Goal: Information Seeking & Learning: Learn about a topic

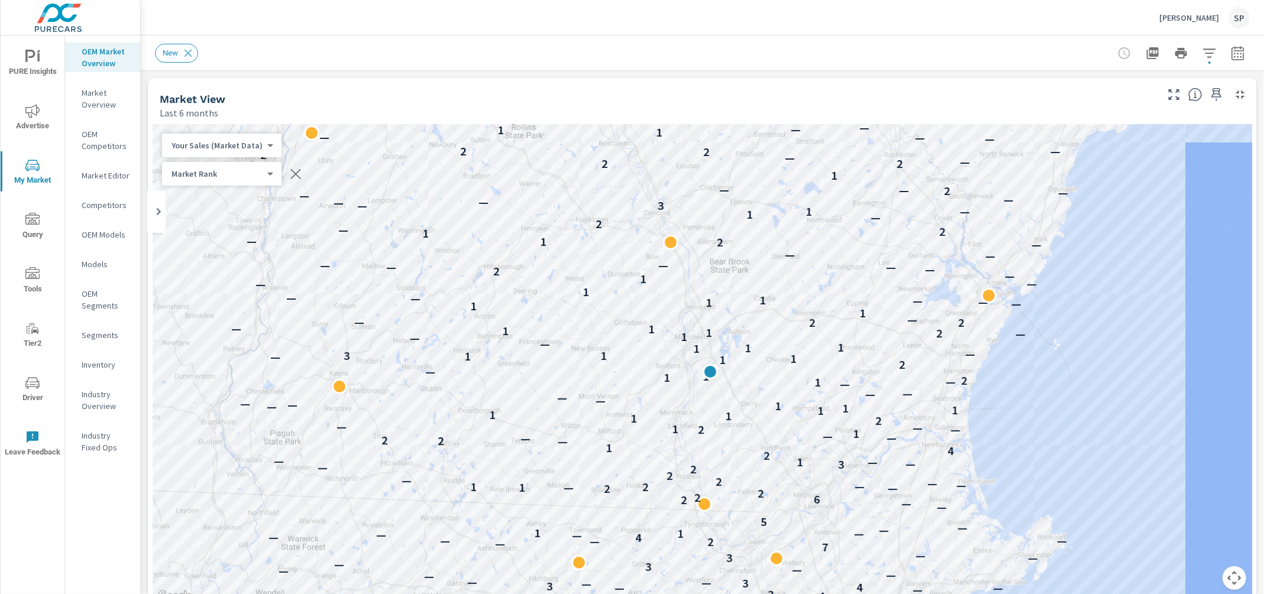
scroll to position [18, 0]
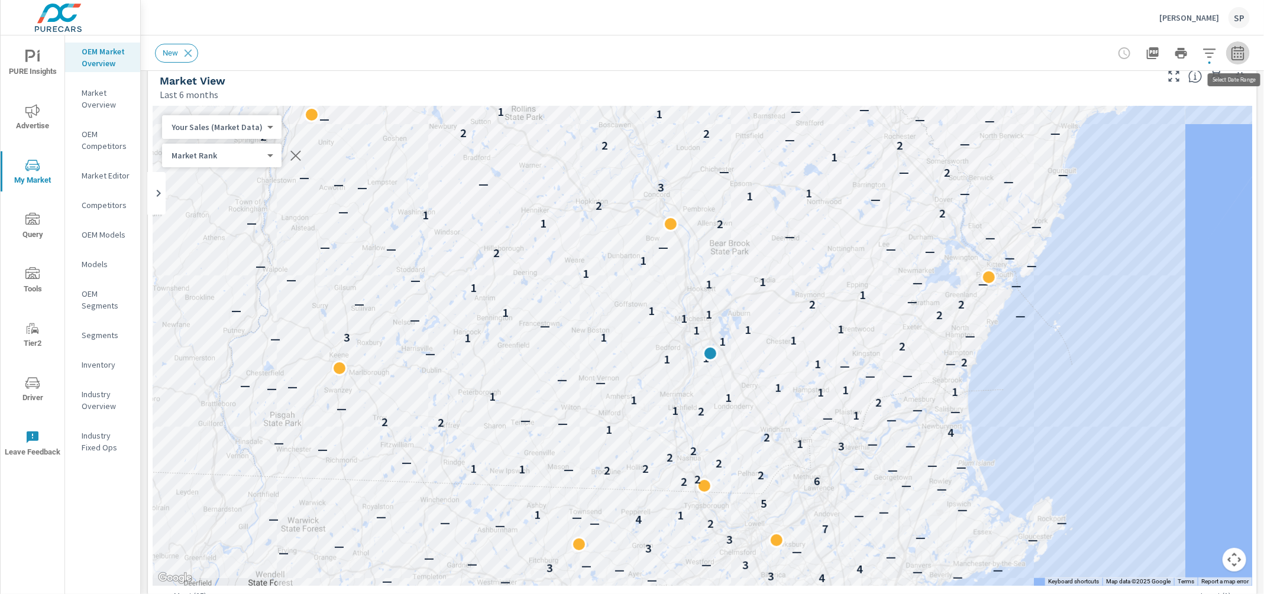
click at [1234, 53] on icon "button" at bounding box center [1238, 55] width 8 height 5
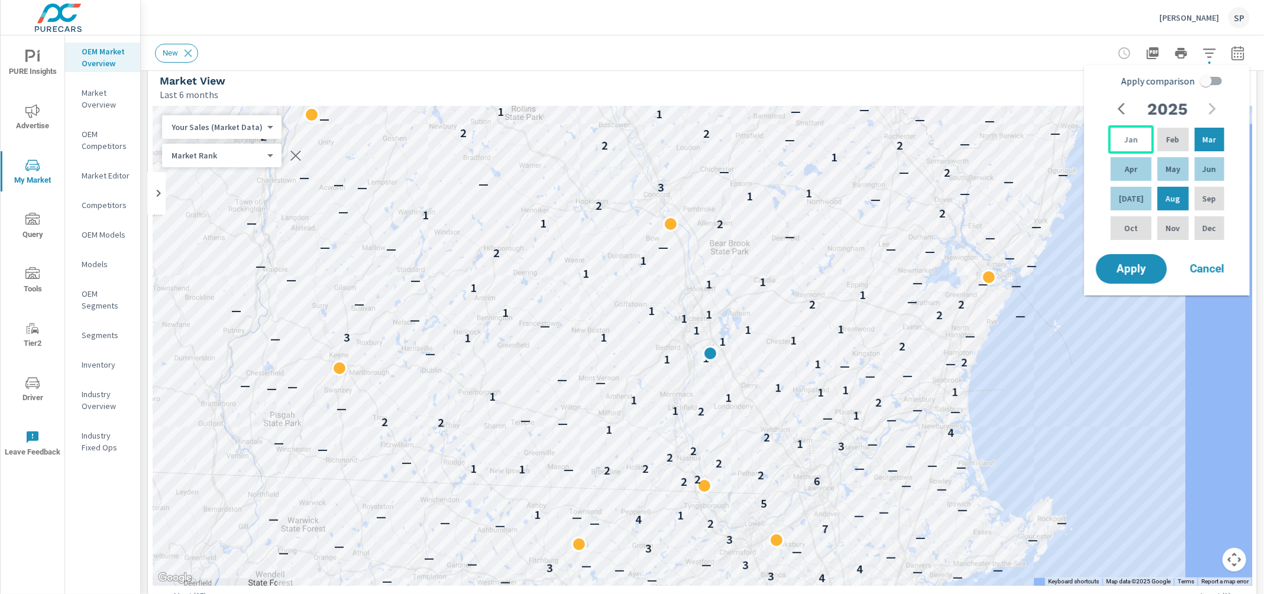
click at [1128, 139] on p "Jan" at bounding box center [1131, 140] width 14 height 12
click at [1124, 199] on p "Jul" at bounding box center [1131, 199] width 25 height 12
click at [1214, 80] on input "Apply comparison" at bounding box center [1205, 81] width 67 height 22
checkbox input "true"
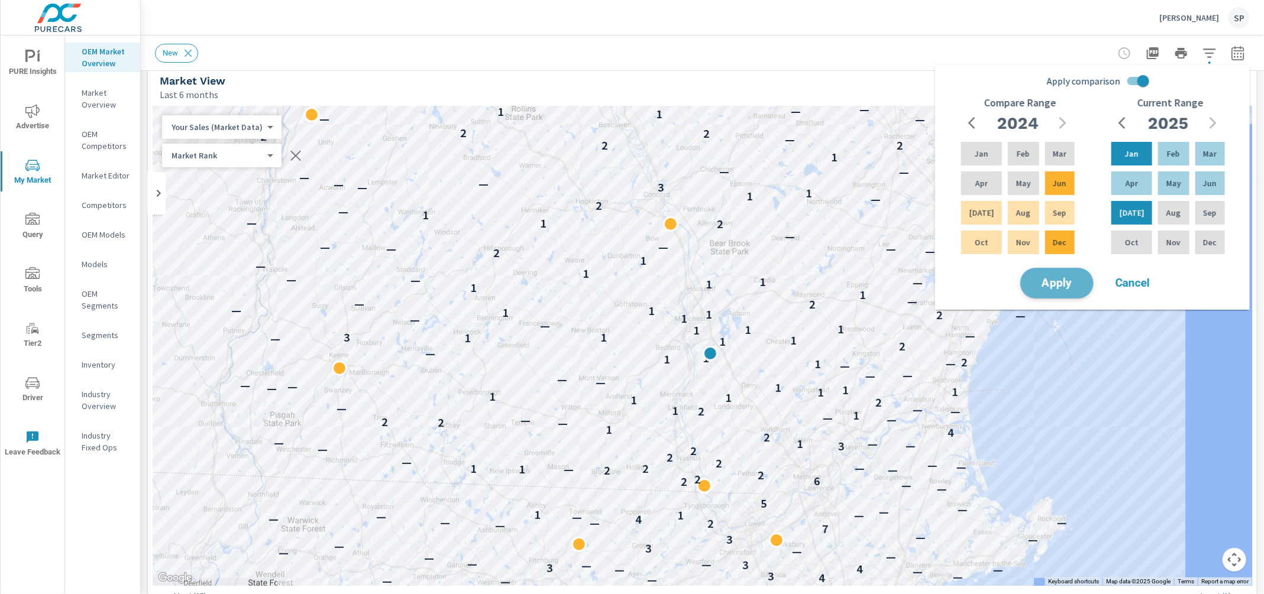
click at [1060, 282] on span "Apply" at bounding box center [1057, 283] width 48 height 11
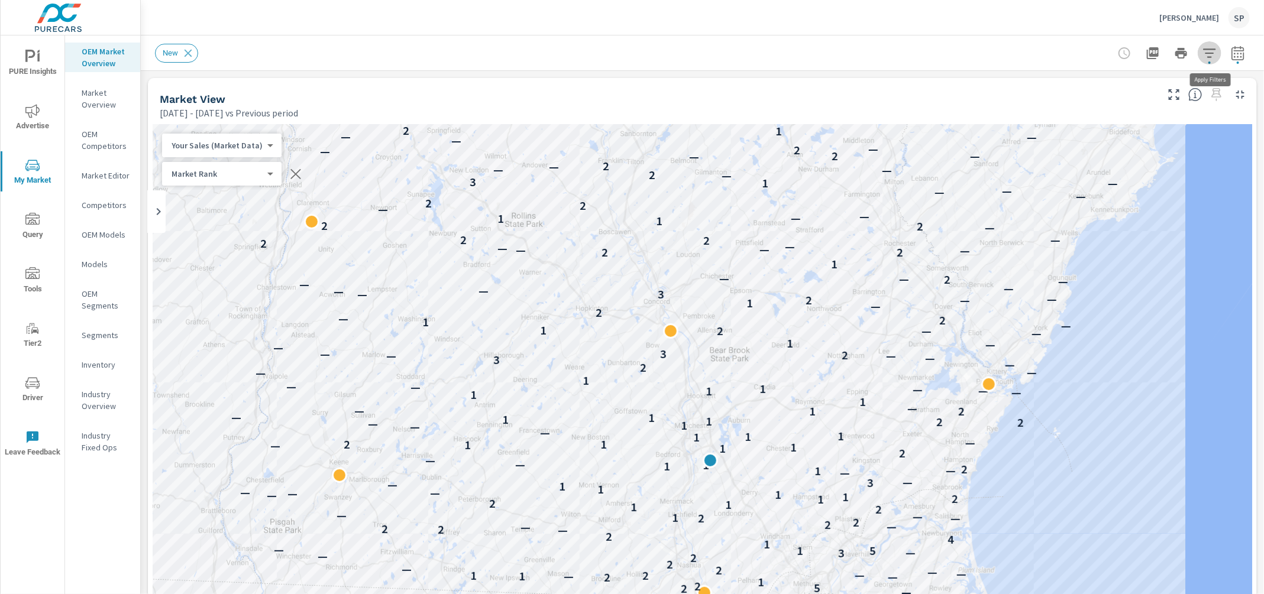
click at [1211, 46] on icon "button" at bounding box center [1209, 53] width 14 height 14
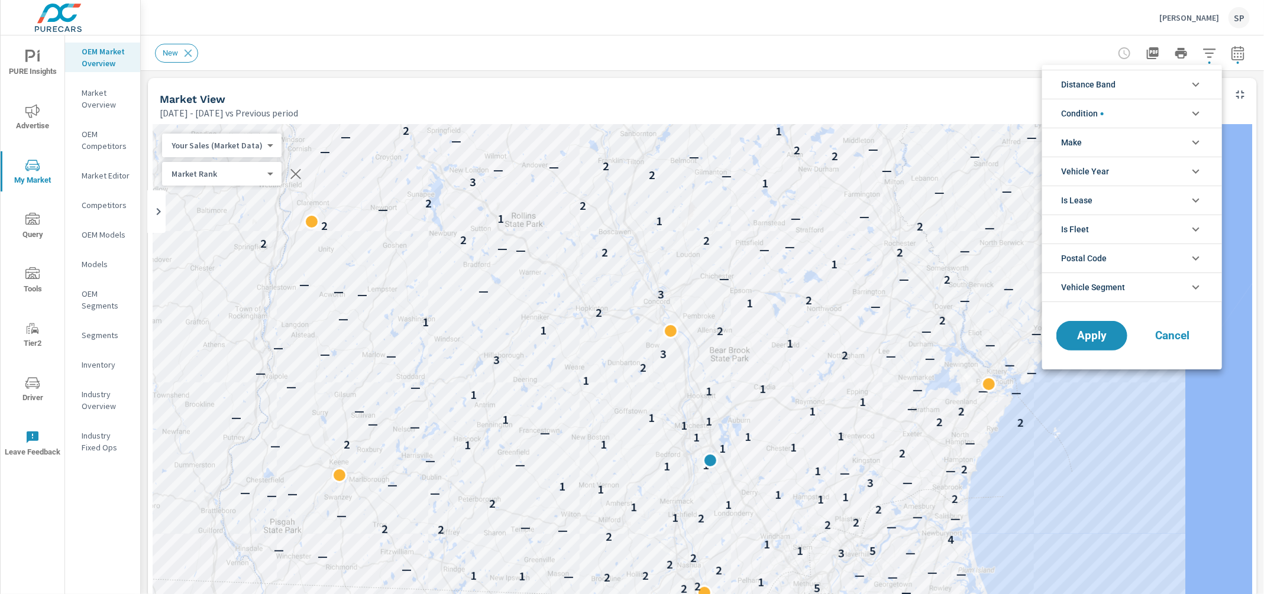
click at [1109, 142] on li "Make" at bounding box center [1132, 142] width 180 height 29
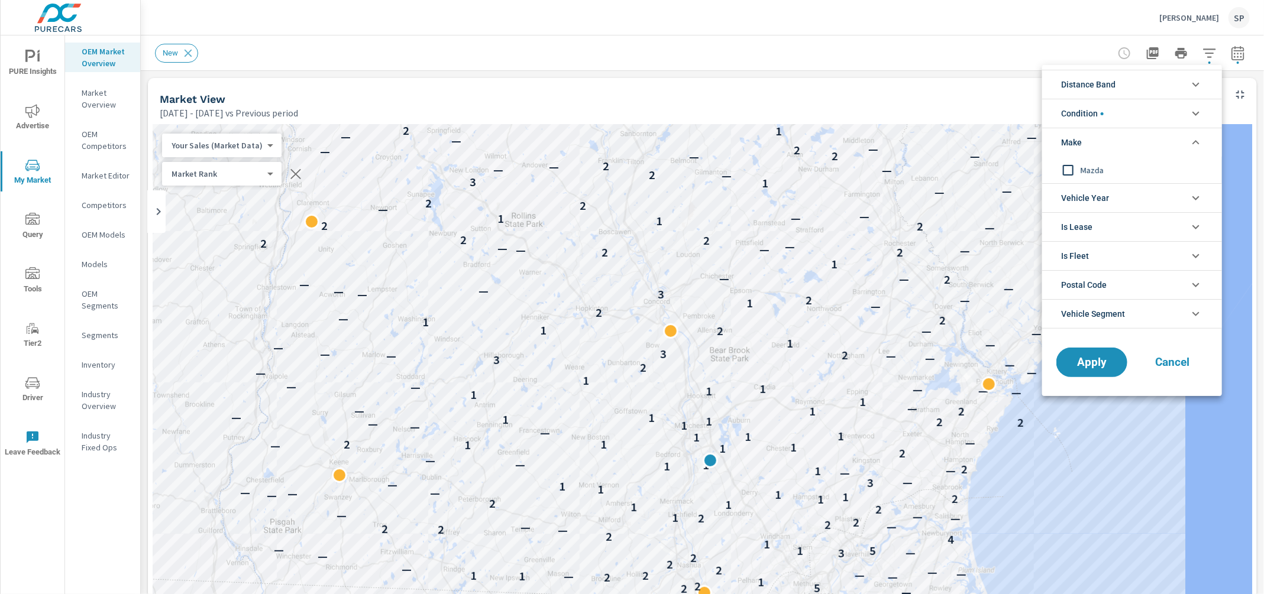
click at [1072, 170] on input "filter options" at bounding box center [1068, 170] width 25 height 25
click at [1095, 371] on button "Apply" at bounding box center [1091, 362] width 73 height 31
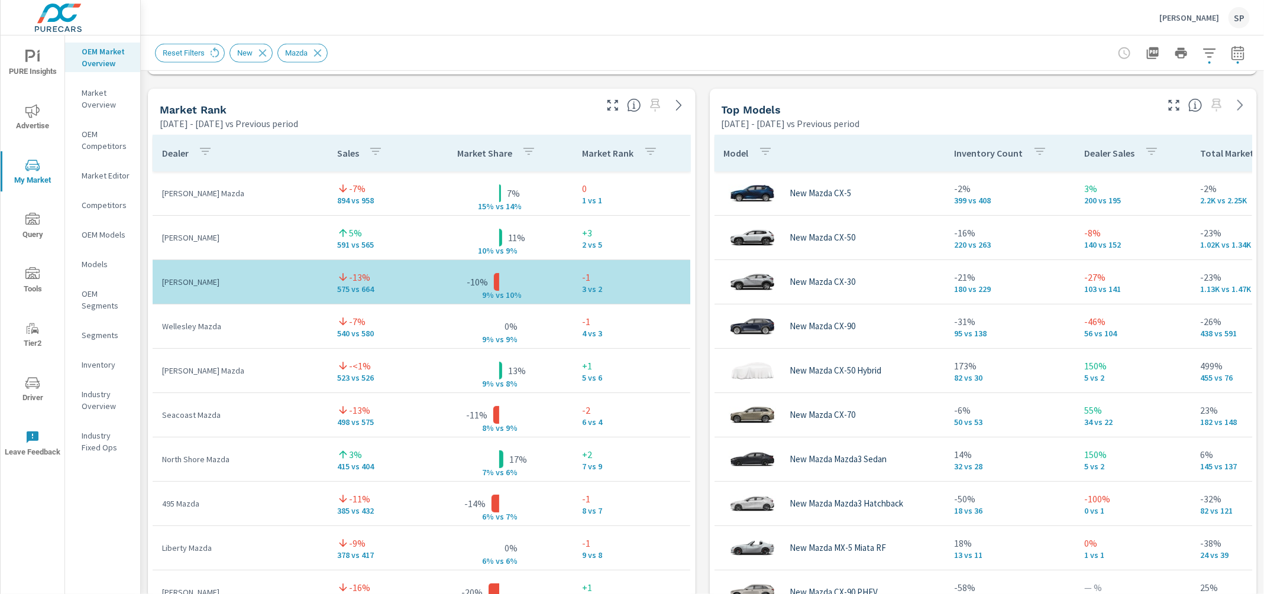
scroll to position [747, 0]
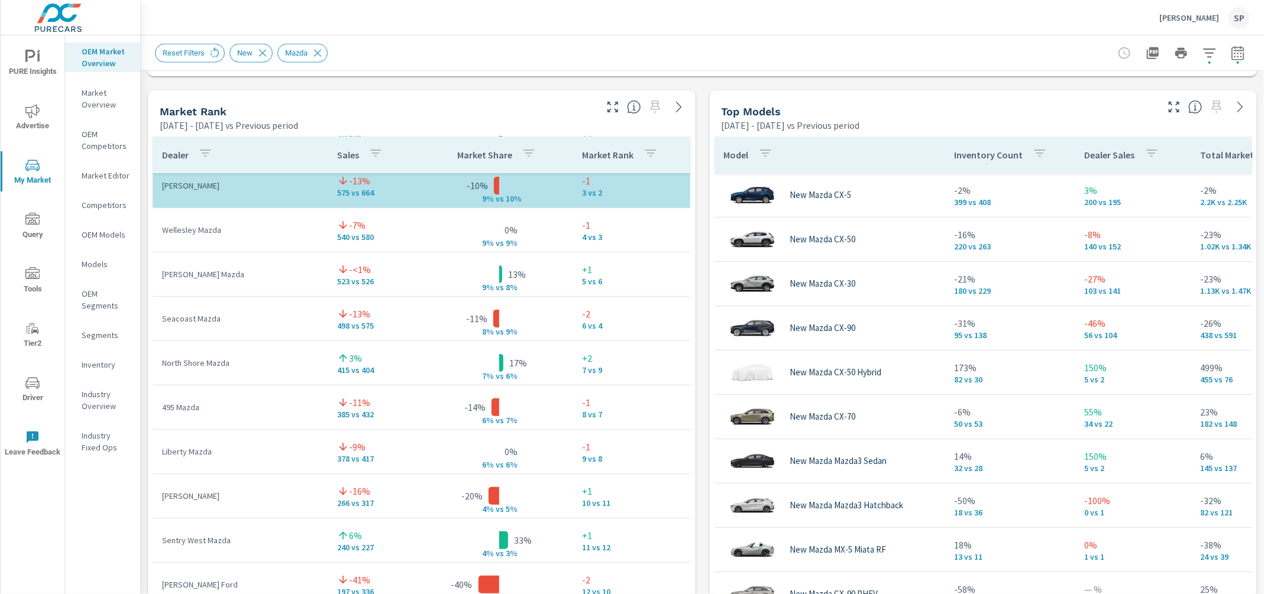
scroll to position [117, 0]
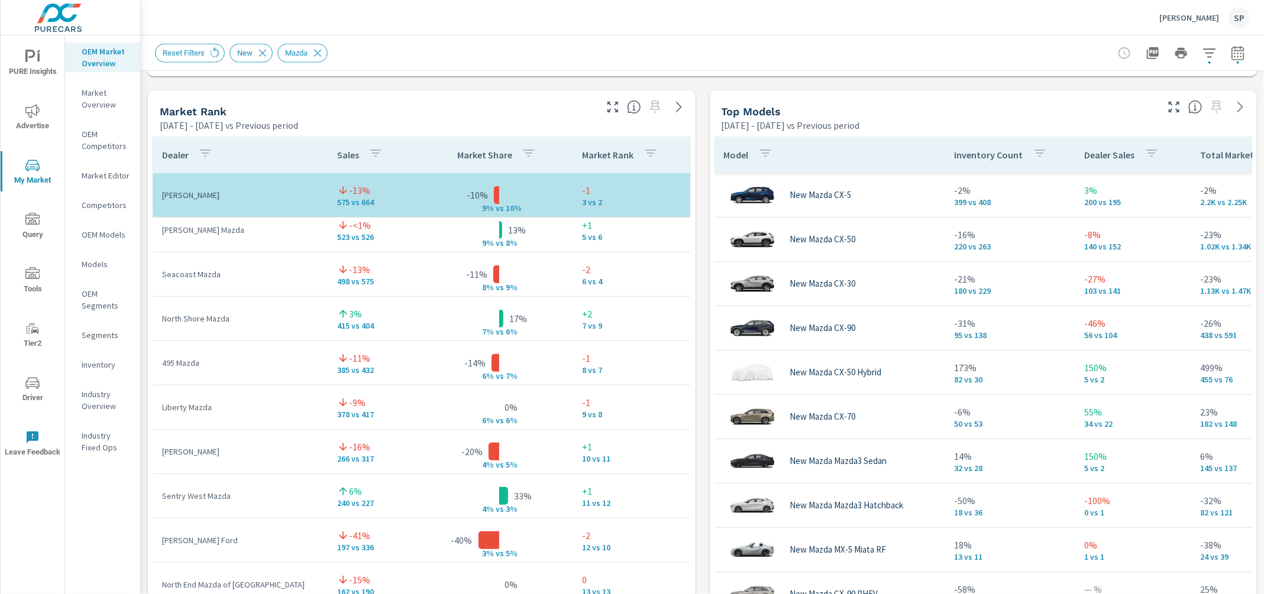
scroll to position [144, 0]
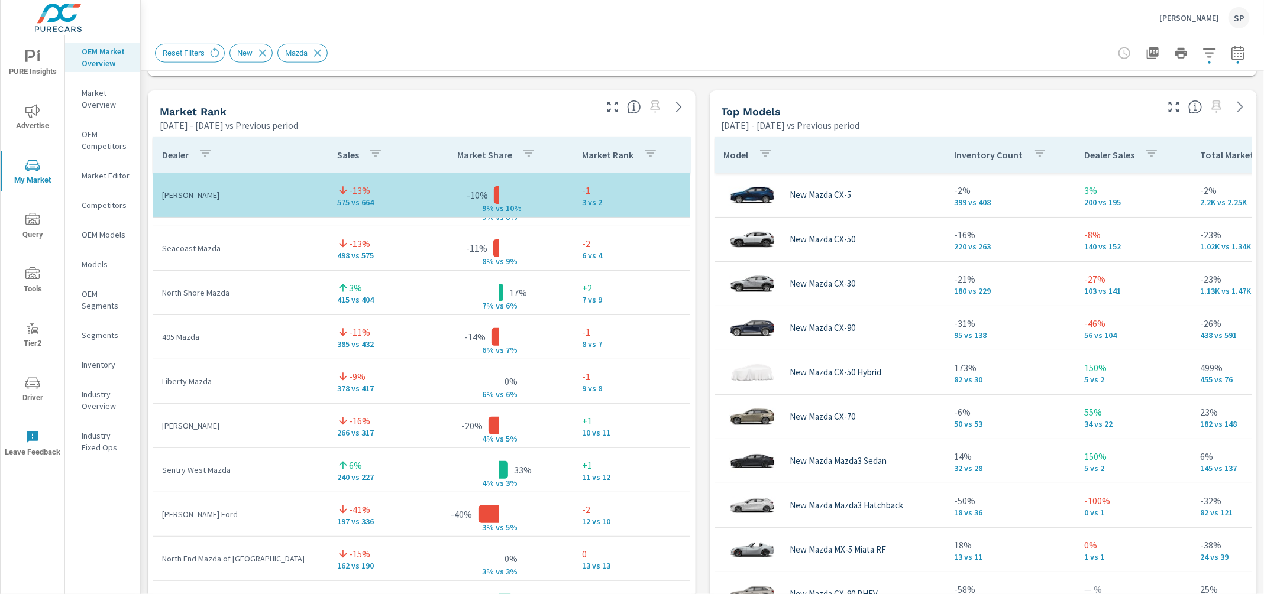
scroll to position [206, 0]
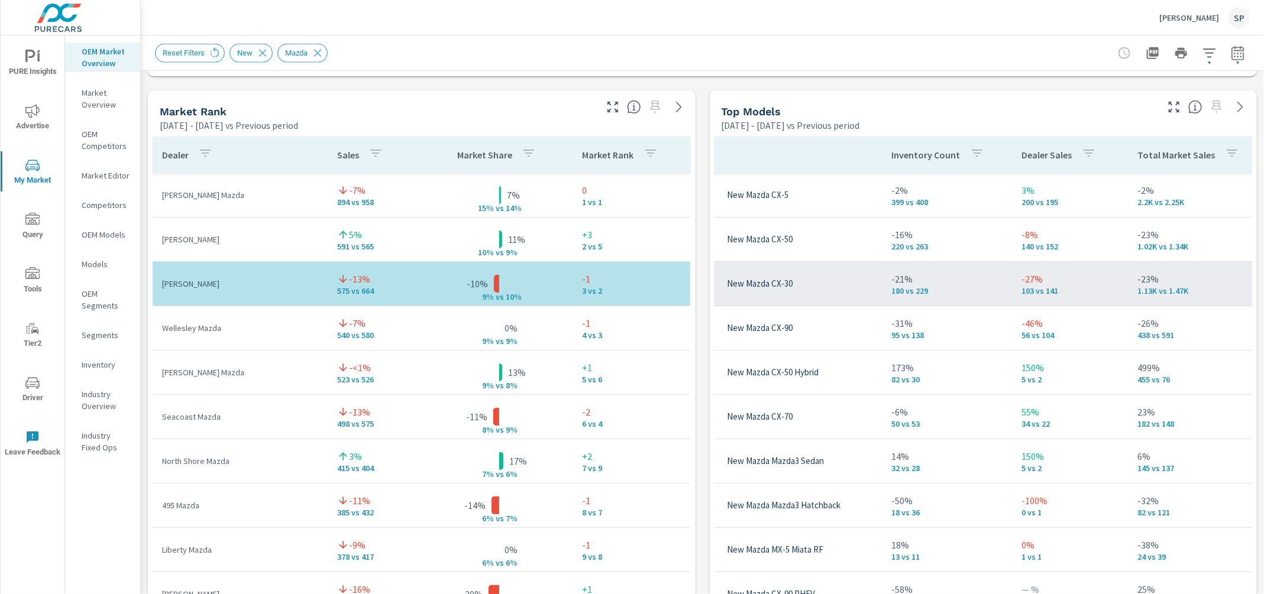
scroll to position [0, 57]
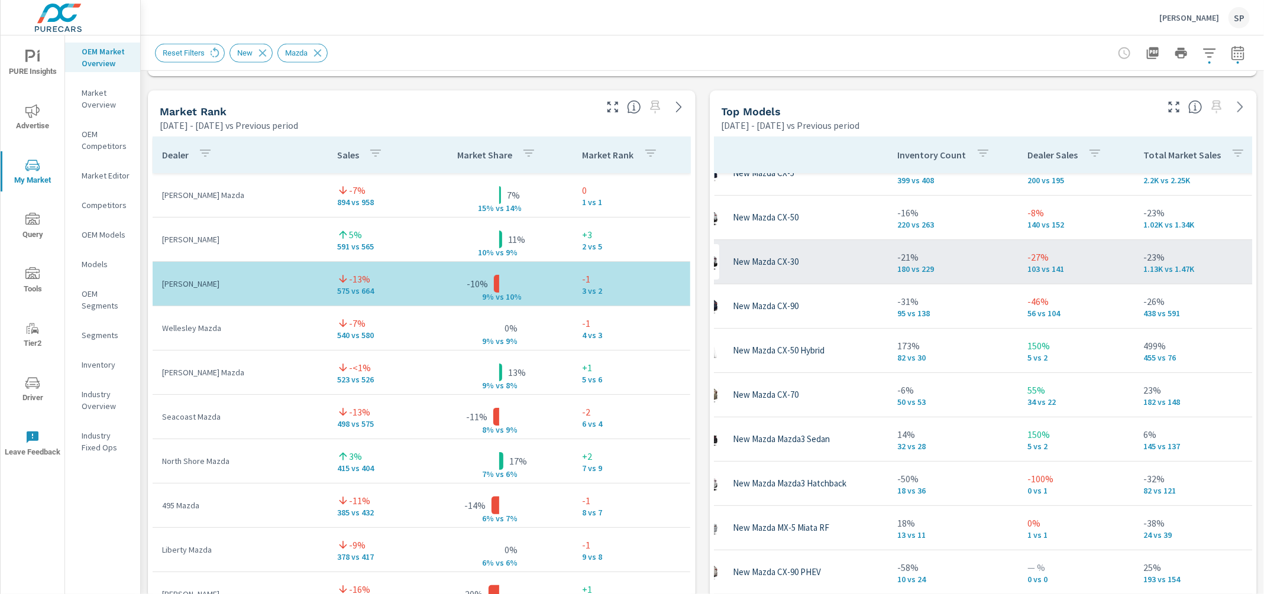
scroll to position [112, 57]
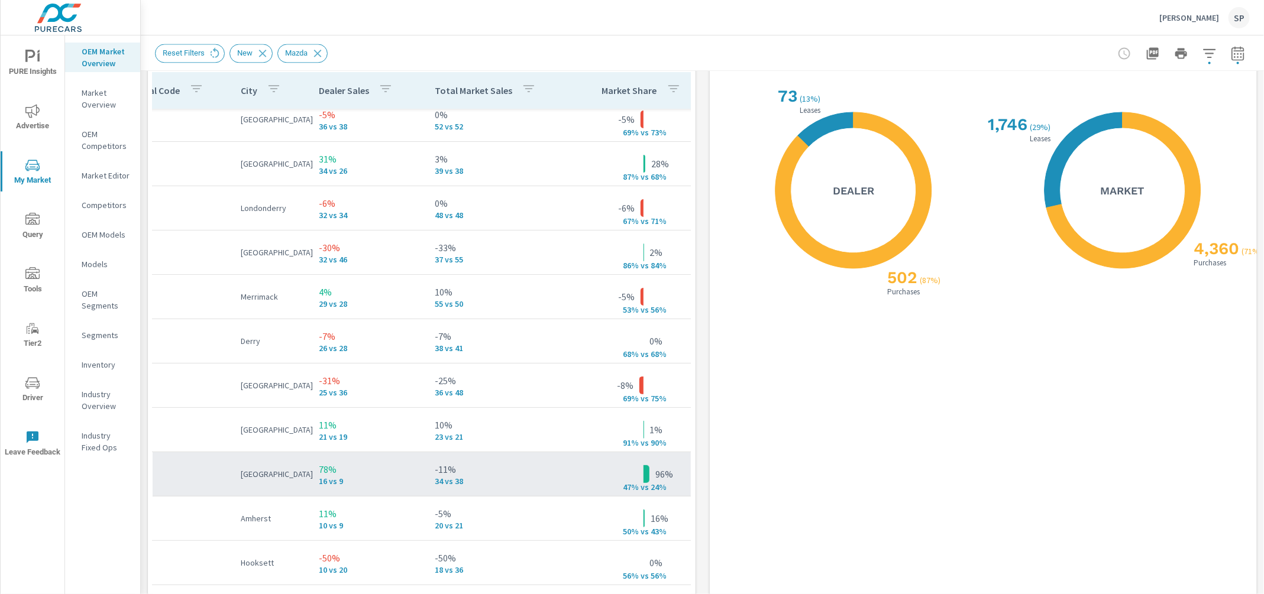
scroll to position [11, 9]
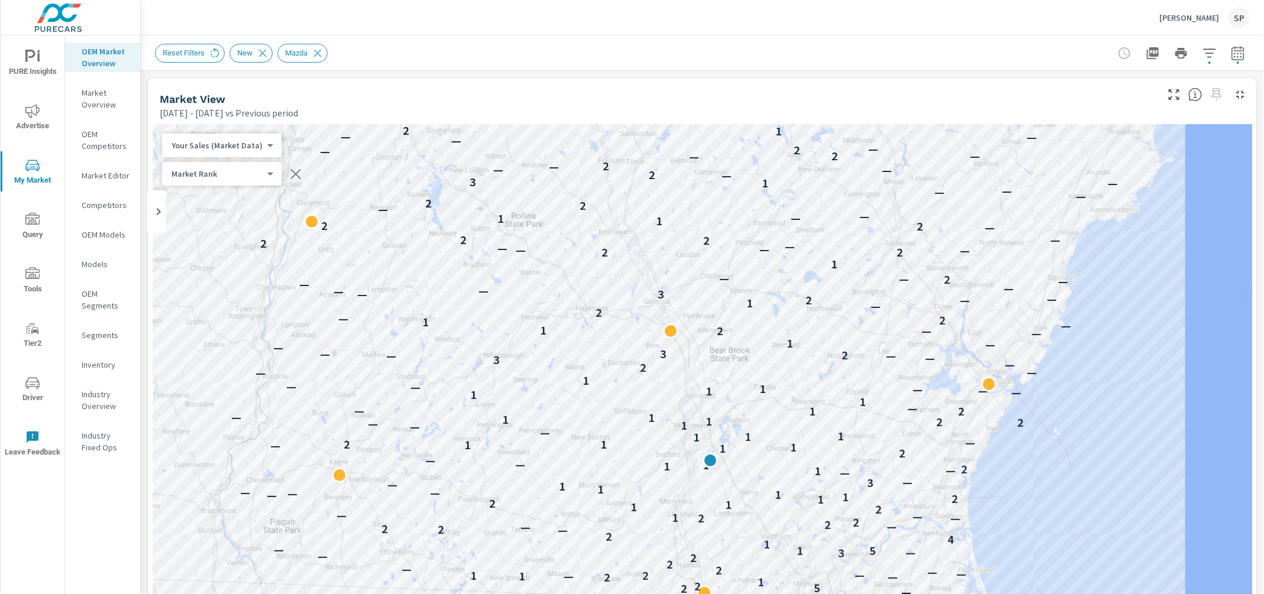
click at [944, 98] on div "Market View" at bounding box center [657, 99] width 995 height 14
click at [1215, 95] on span at bounding box center [1216, 94] width 19 height 19
click at [1240, 56] on icon "button" at bounding box center [1238, 53] width 14 height 14
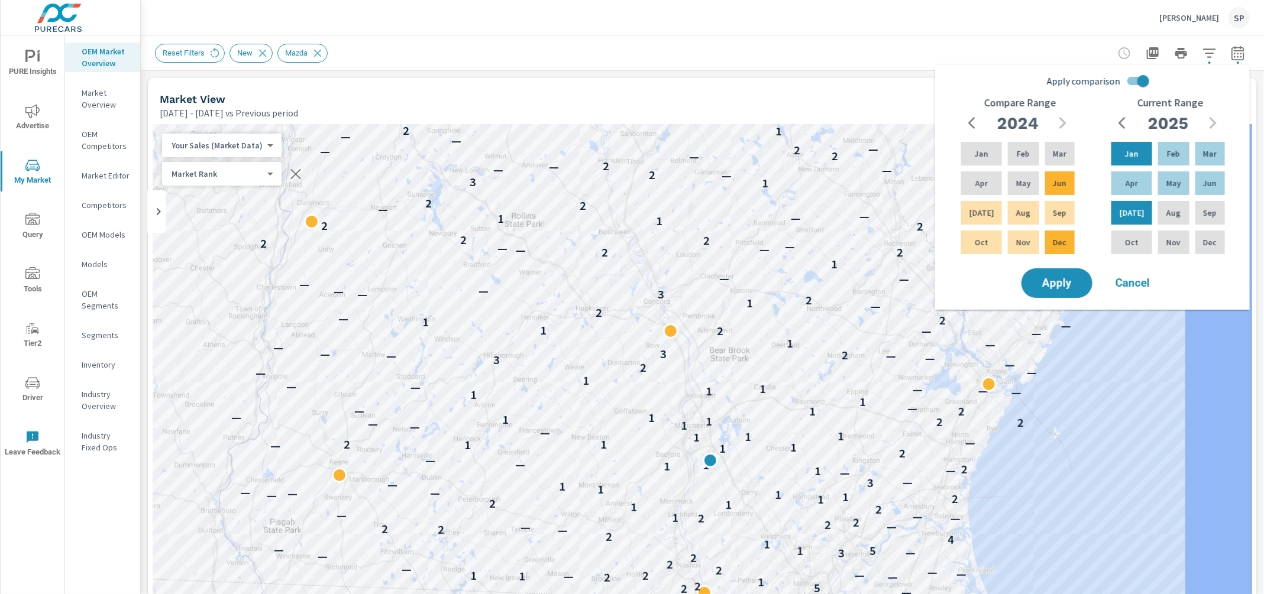
click at [884, 104] on div "Market View" at bounding box center [657, 99] width 995 height 14
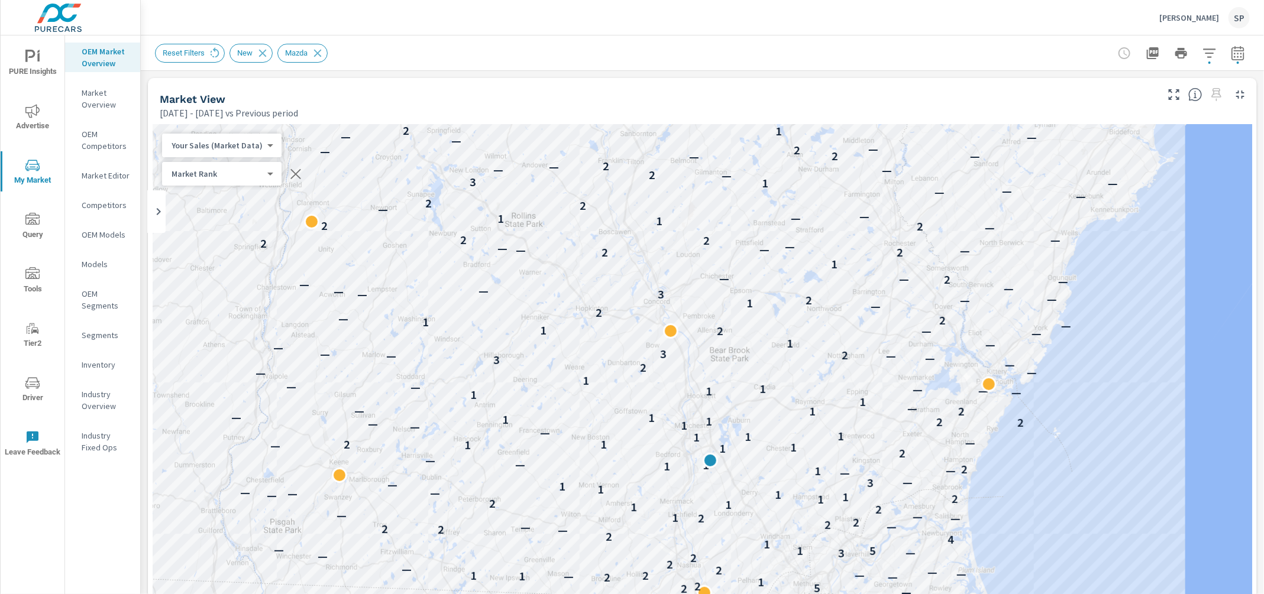
click at [1082, 106] on div "Jan 01, 2025 - Jul 31, 2025 vs Previous period" at bounding box center [657, 113] width 995 height 14
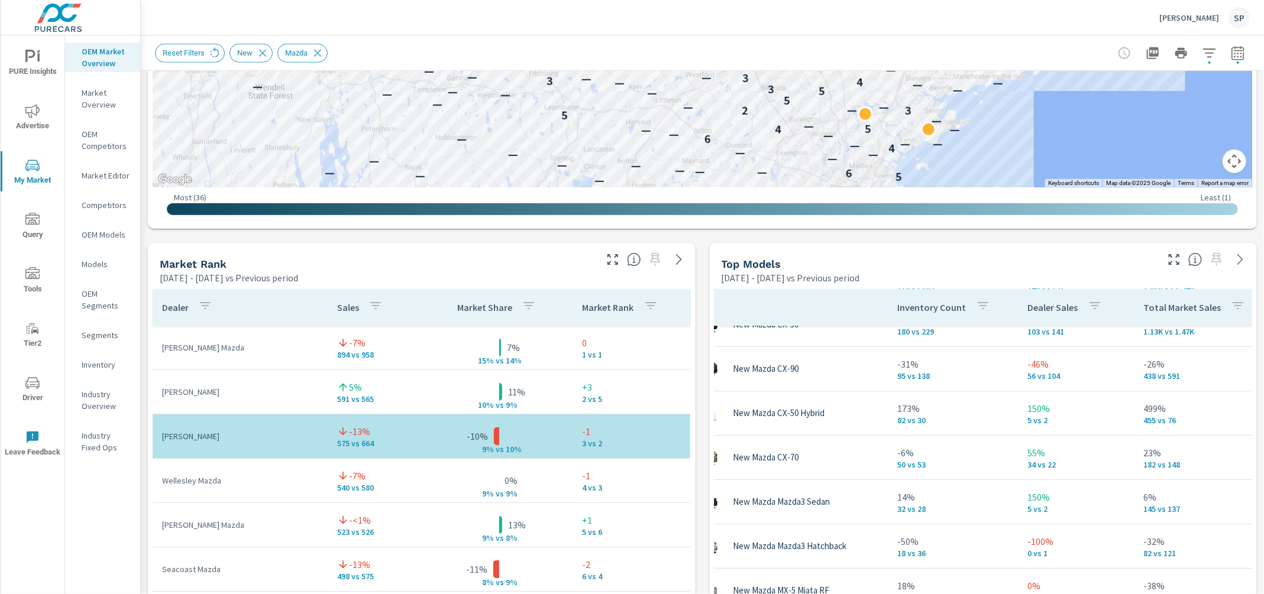
scroll to position [599, 0]
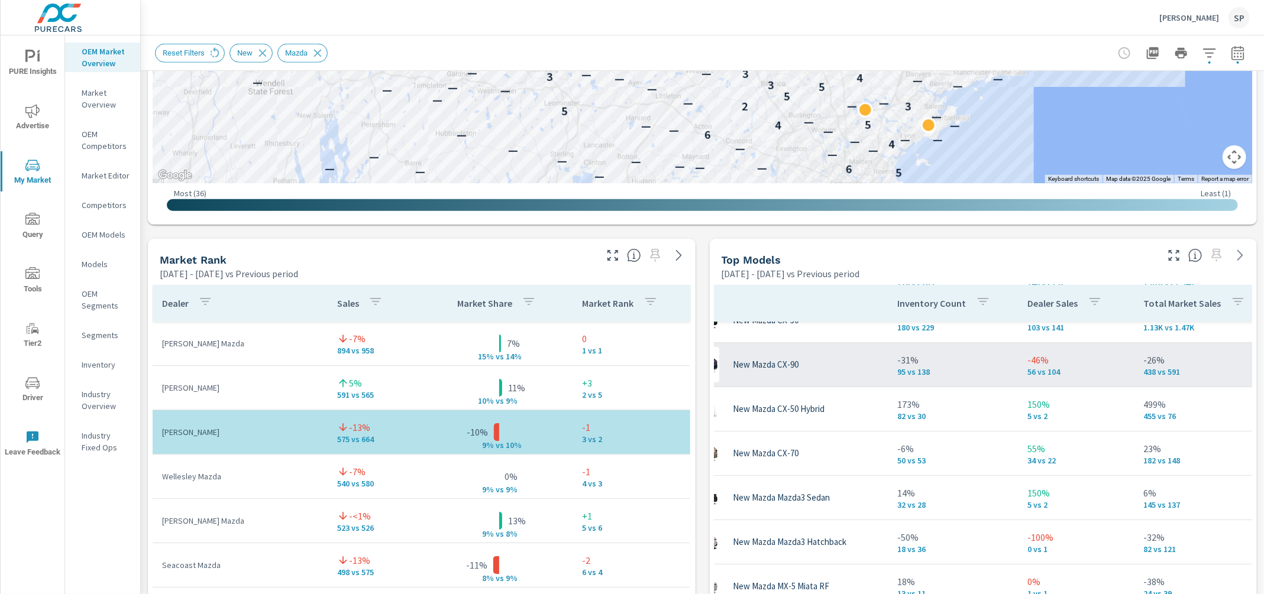
scroll to position [0, 57]
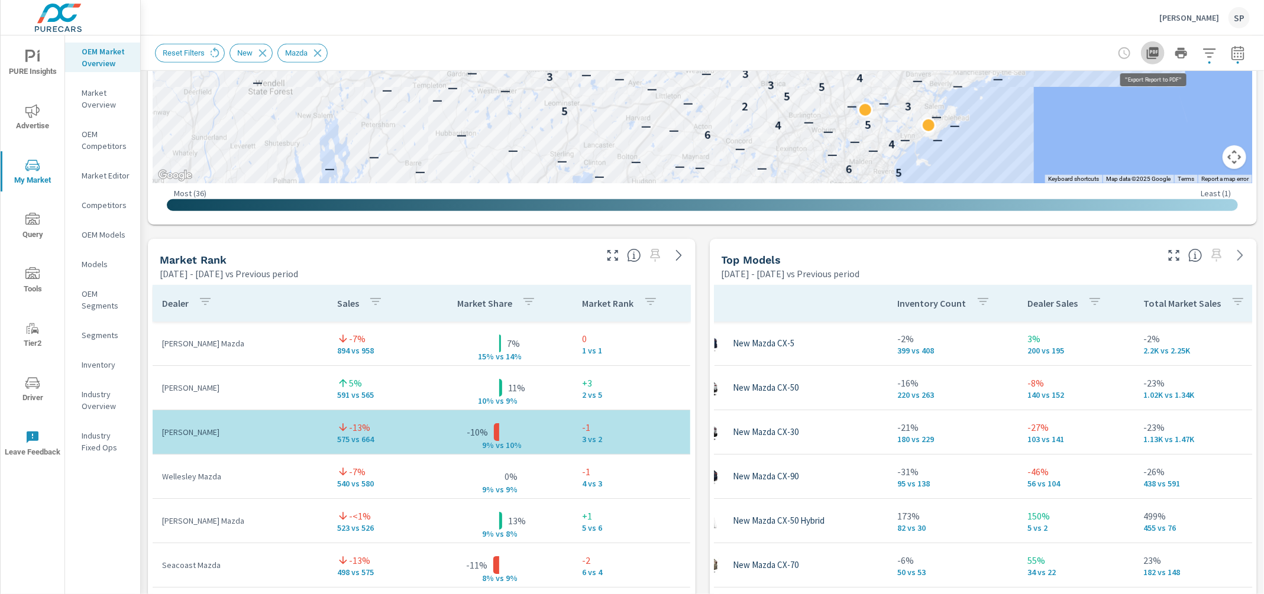
click at [1154, 53] on icon "button" at bounding box center [1153, 53] width 14 height 14
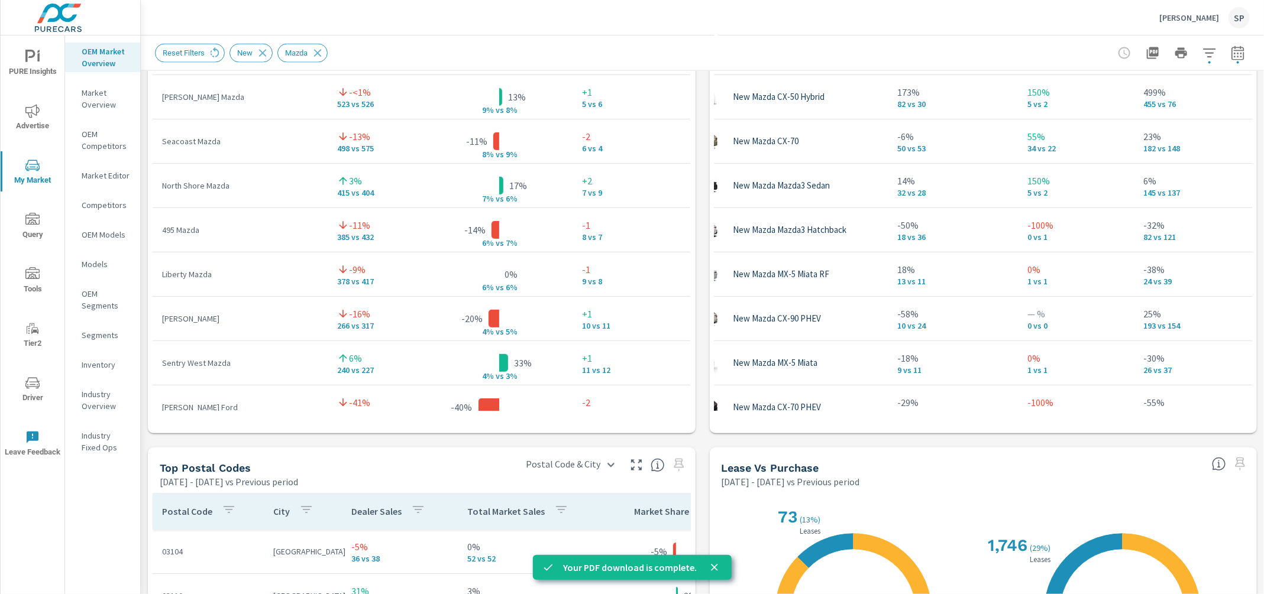
scroll to position [1033, 0]
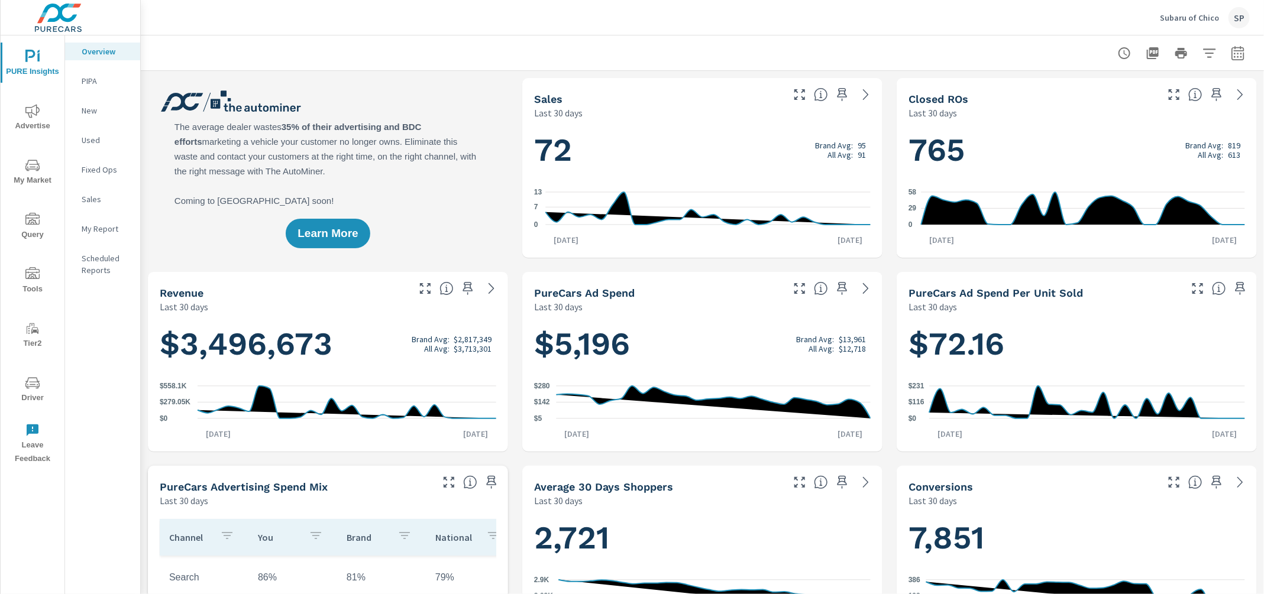
click at [35, 113] on icon "nav menu" at bounding box center [32, 111] width 14 height 14
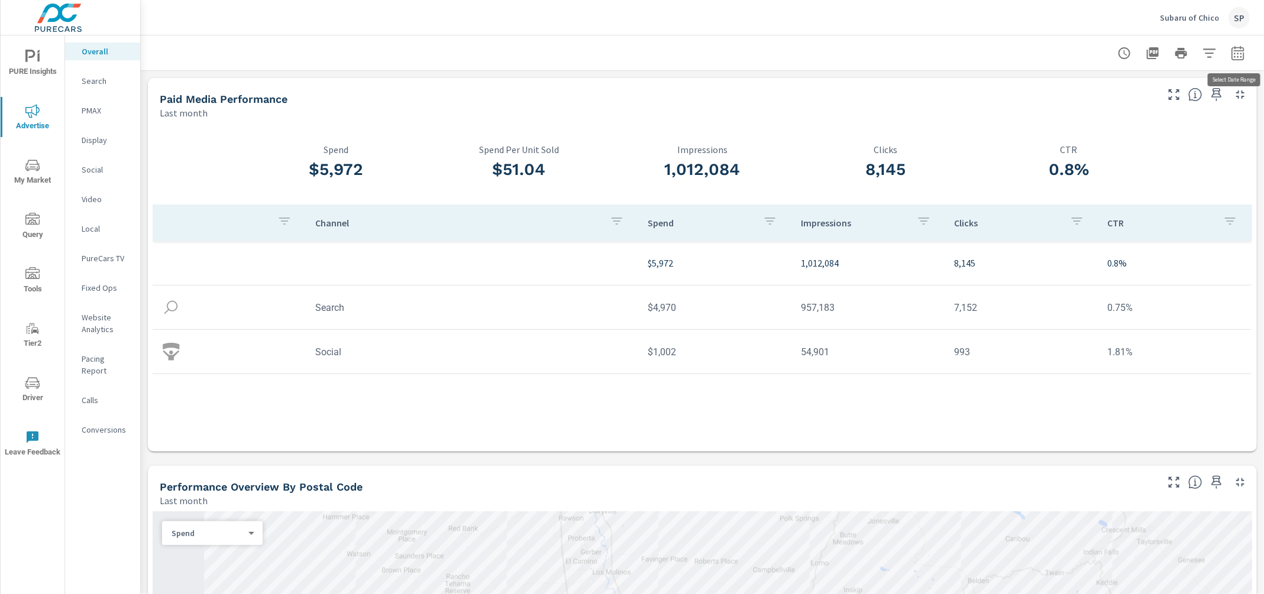
click at [1237, 54] on icon "button" at bounding box center [1238, 53] width 14 height 14
select select "Last month"
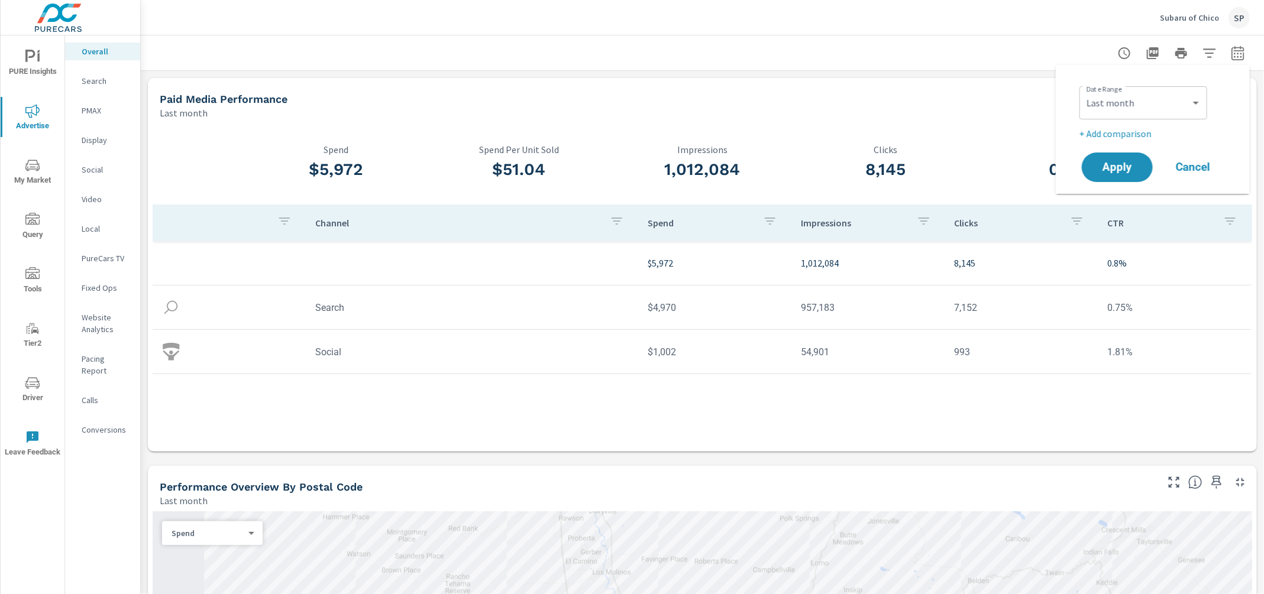
click at [1117, 130] on p "+ Add comparison" at bounding box center [1154, 134] width 151 height 14
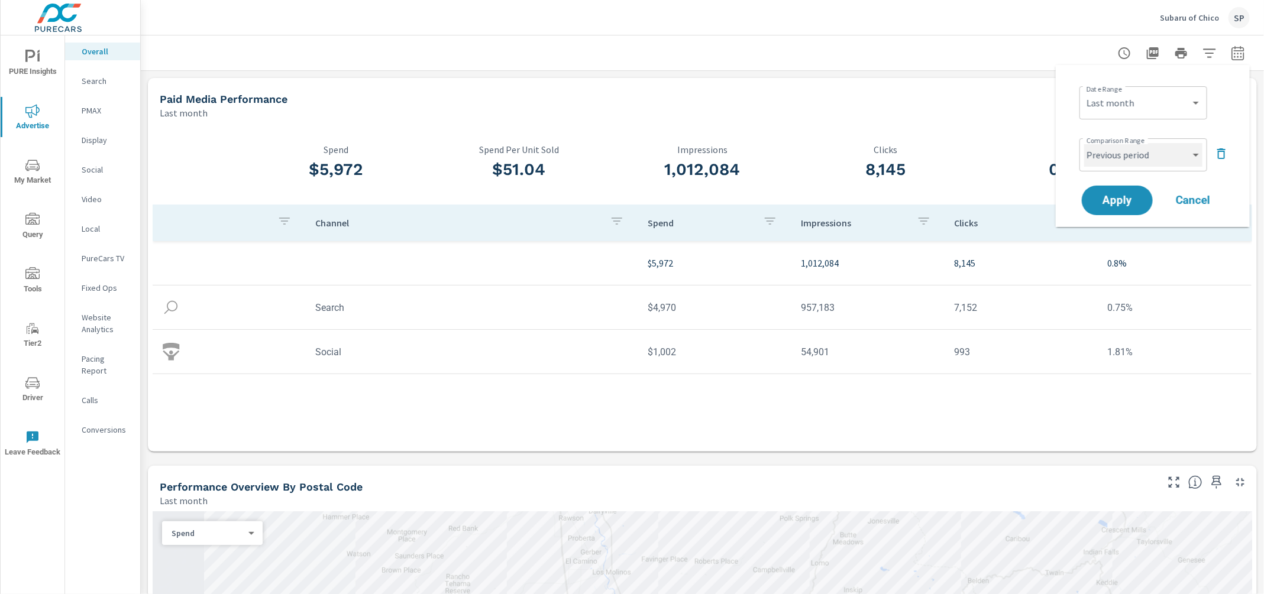
click at [1117, 157] on select "Custom Previous period Previous month Previous year" at bounding box center [1143, 155] width 118 height 24
click at [1084, 143] on select "Custom Previous period Previous month Previous year" at bounding box center [1143, 155] width 118 height 24
select select "Previous month"
click at [1115, 203] on span "Apply" at bounding box center [1117, 200] width 48 height 11
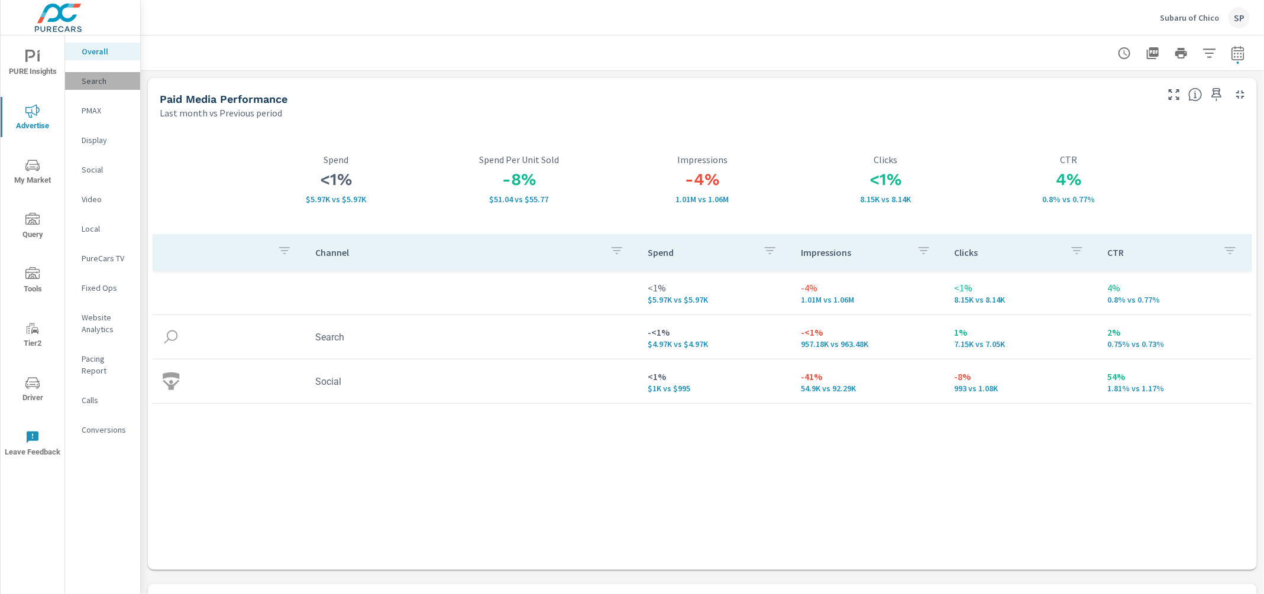
click at [87, 79] on p "Search" at bounding box center [106, 81] width 49 height 12
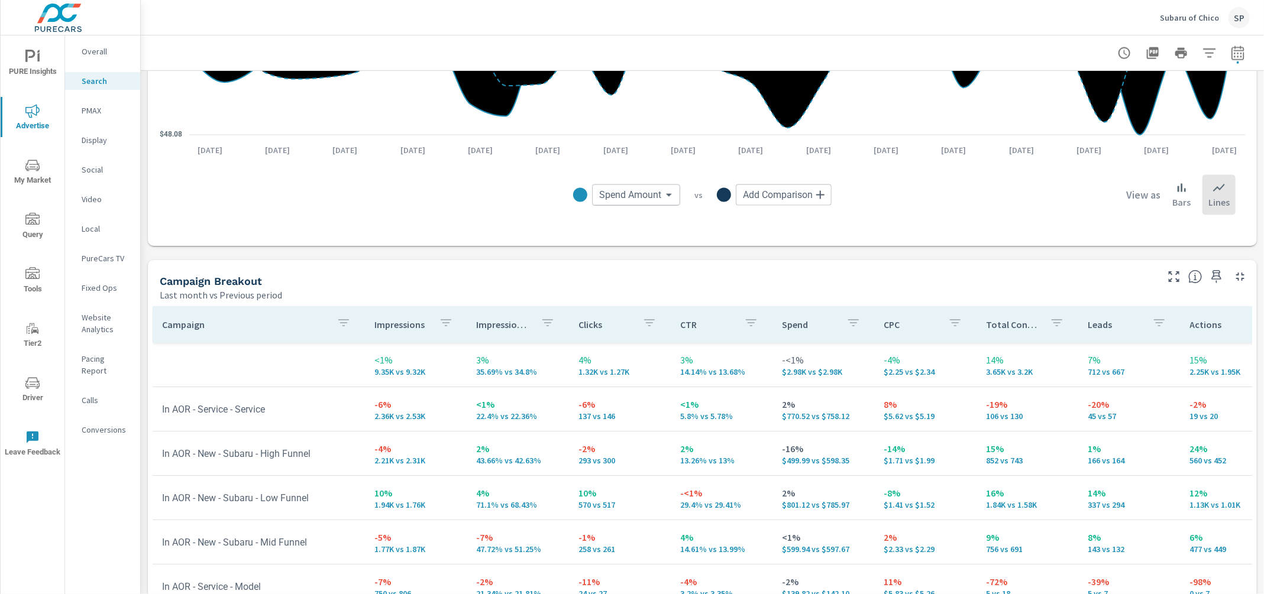
scroll to position [961, 0]
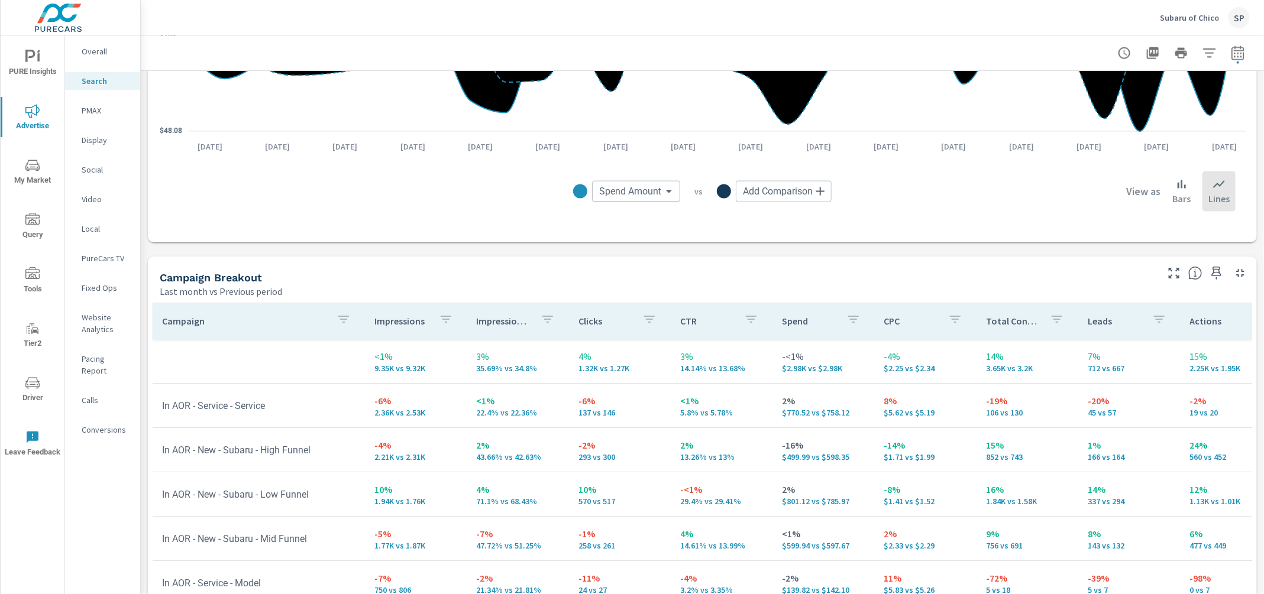
scroll to position [57, 0]
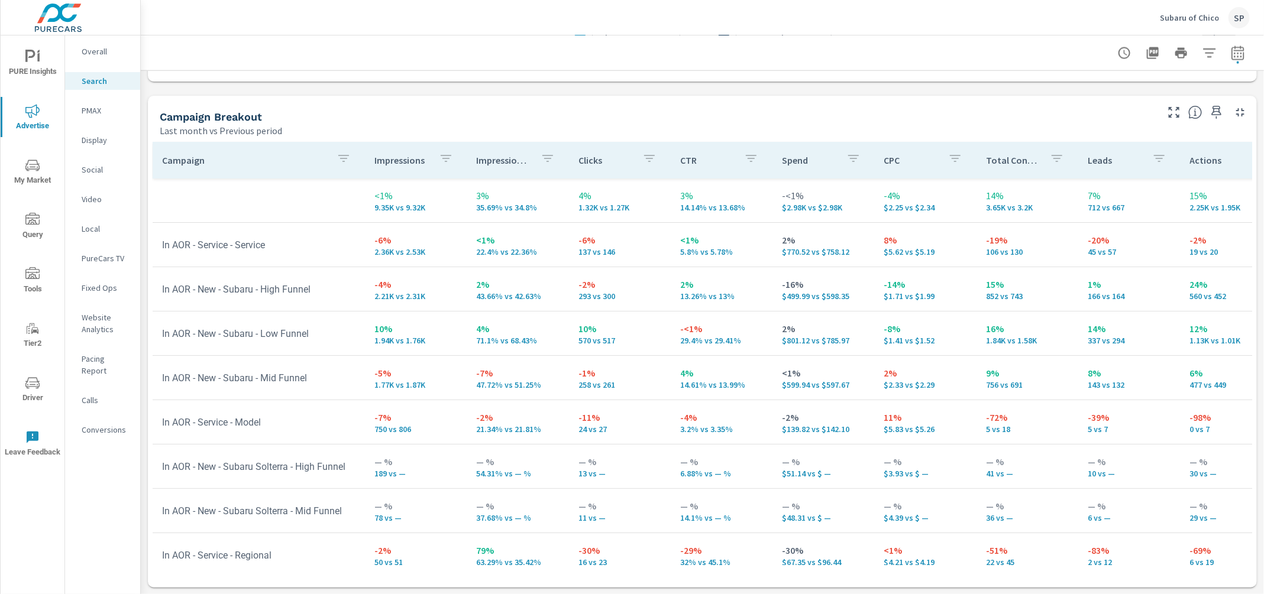
click at [87, 109] on p "PMAX" at bounding box center [106, 111] width 49 height 12
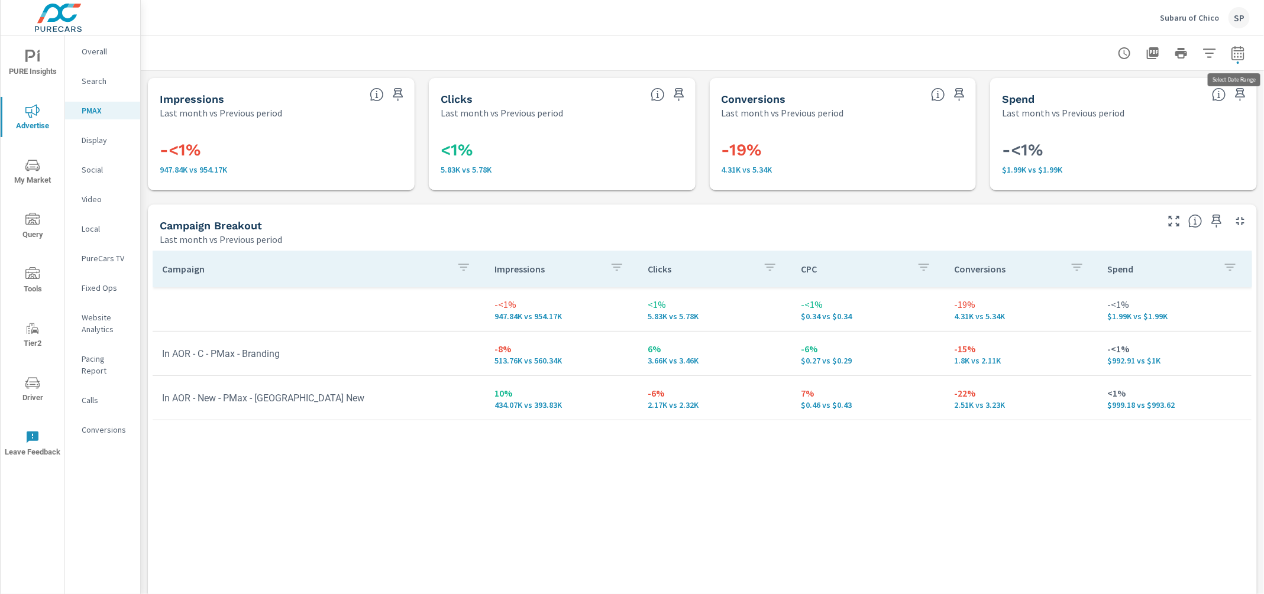
click at [1234, 57] on icon "button" at bounding box center [1238, 55] width 8 height 5
select select "Last month"
select select "Previous period"
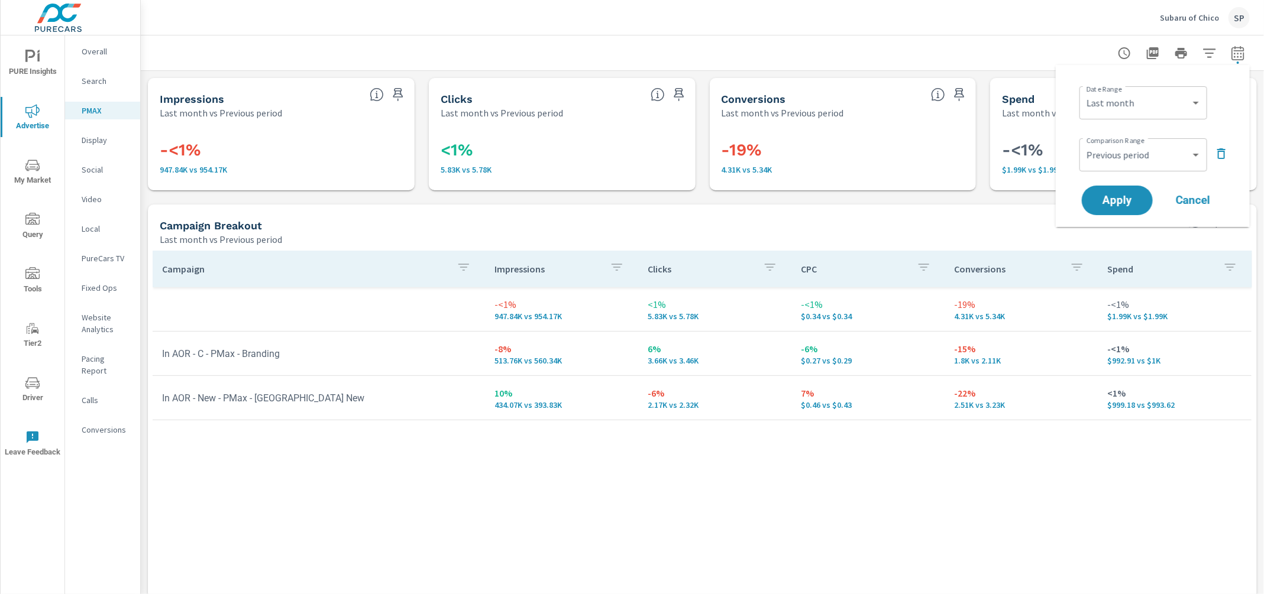
click at [1223, 154] on icon "button" at bounding box center [1221, 154] width 14 height 14
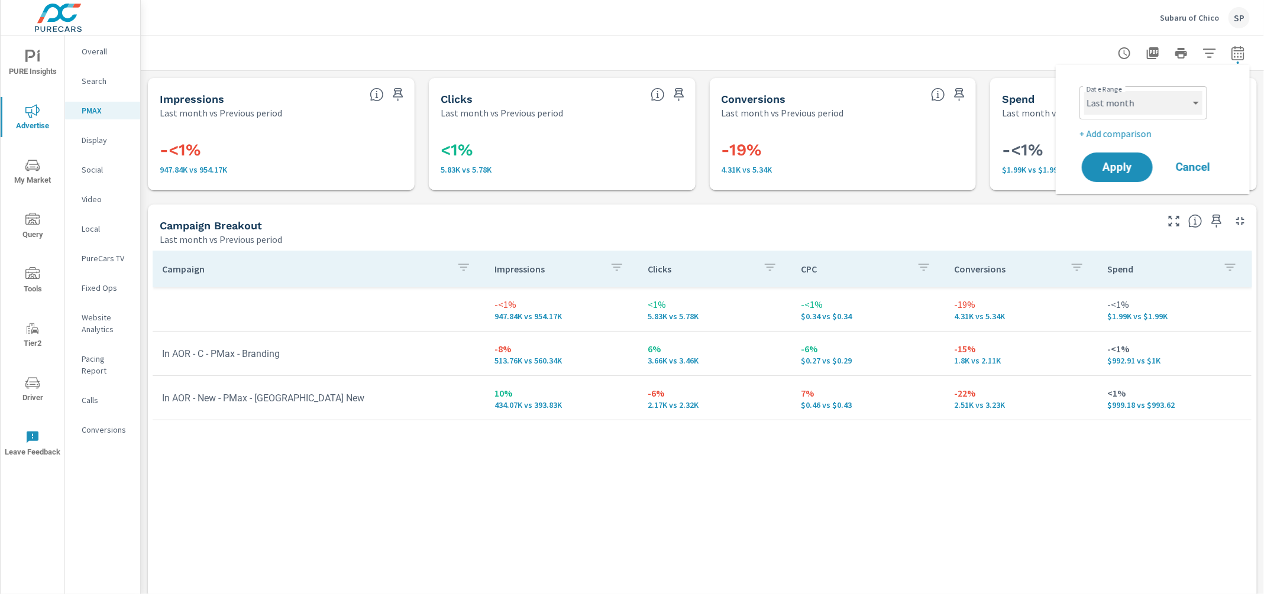
click at [1181, 95] on select "Custom [DATE] Last week Last 7 days Last 14 days Last 30 days Last 45 days Last…" at bounding box center [1143, 103] width 118 height 24
click at [1084, 91] on select "Custom [DATE] Last week Last 7 days Last 14 days Last 30 days Last 45 days Last…" at bounding box center [1143, 103] width 118 height 24
select select "Last 30 days"
click at [1115, 171] on span "Apply" at bounding box center [1117, 167] width 48 height 11
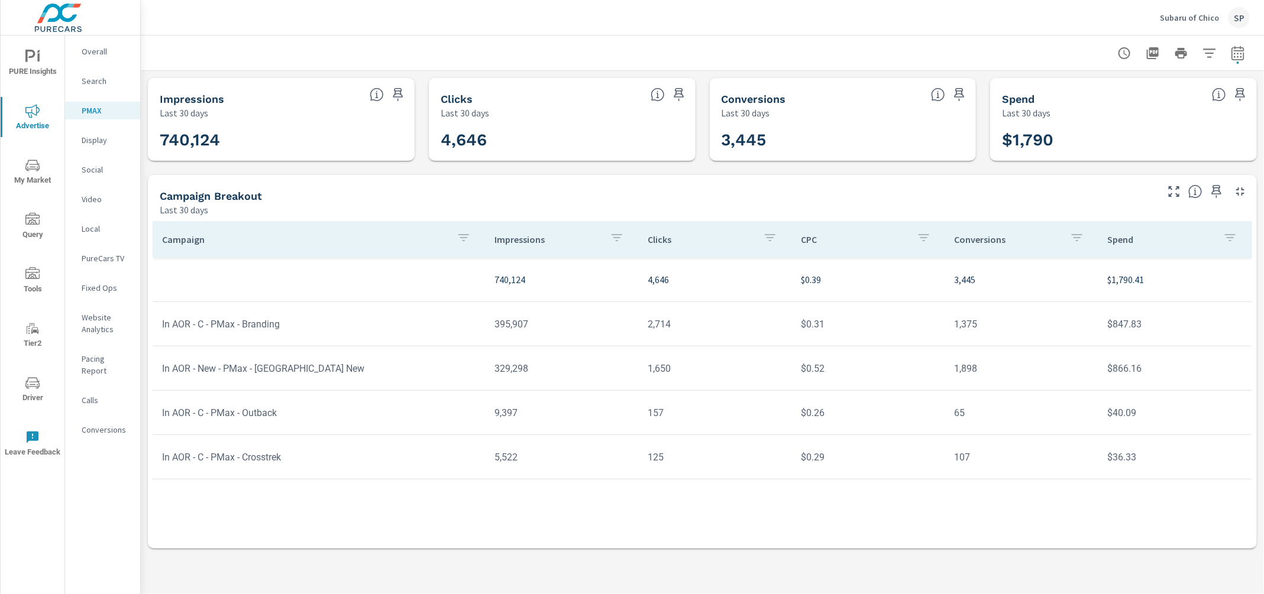
click at [83, 148] on div "Display" at bounding box center [102, 140] width 75 height 18
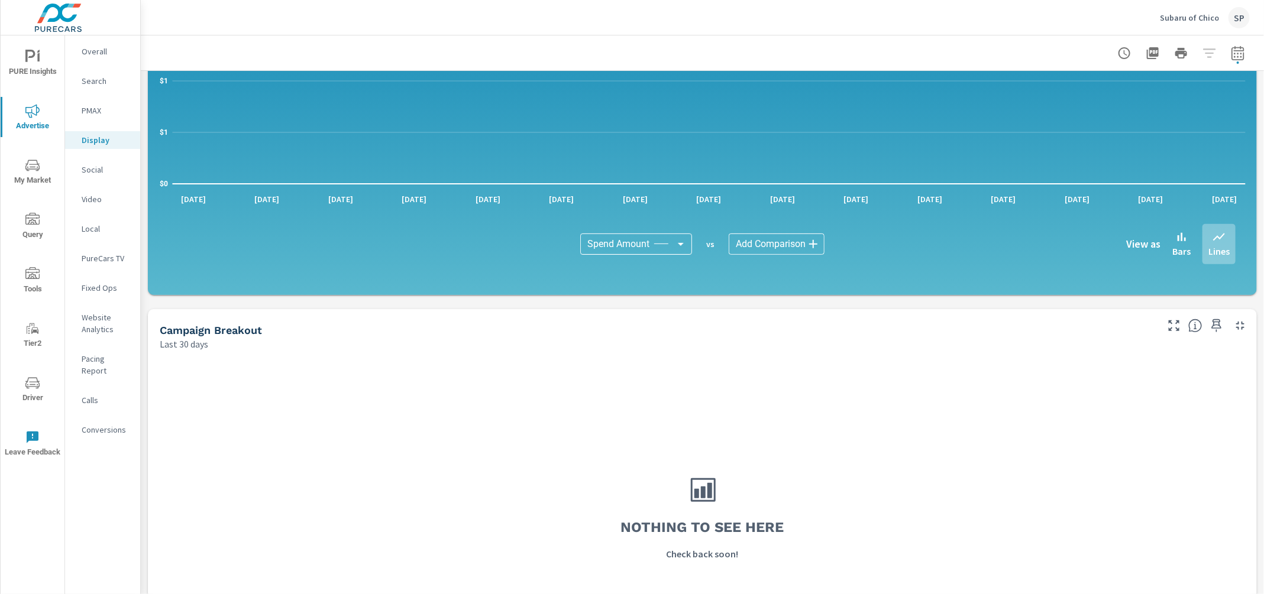
scroll to position [252, 0]
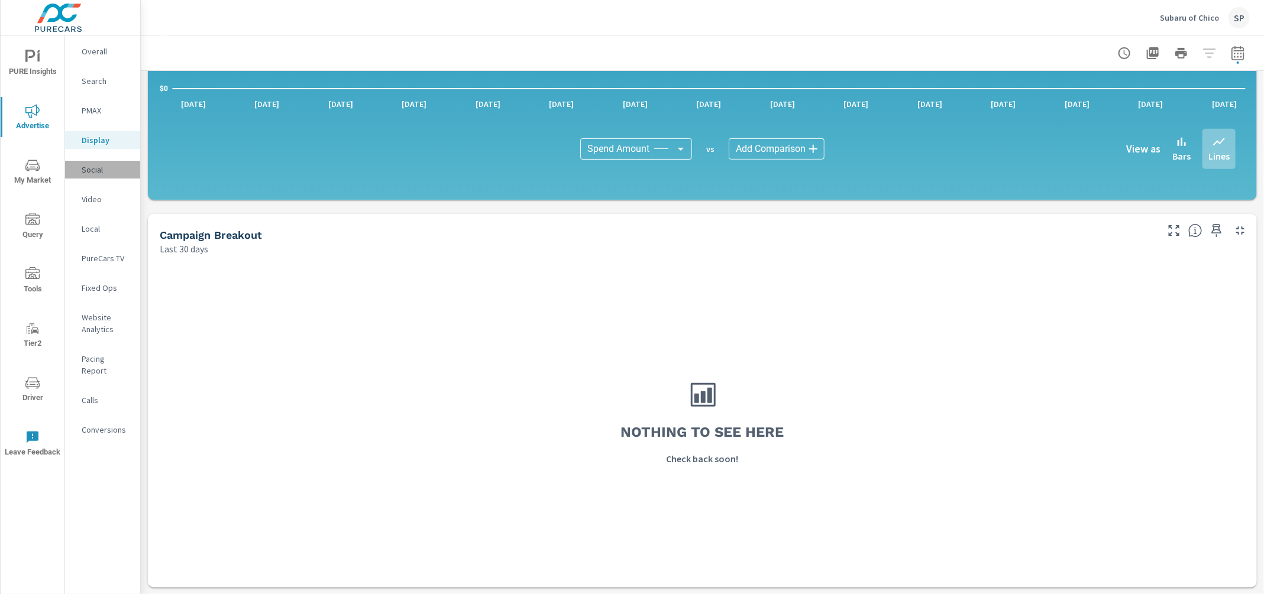
click at [85, 169] on p "Social" at bounding box center [106, 170] width 49 height 12
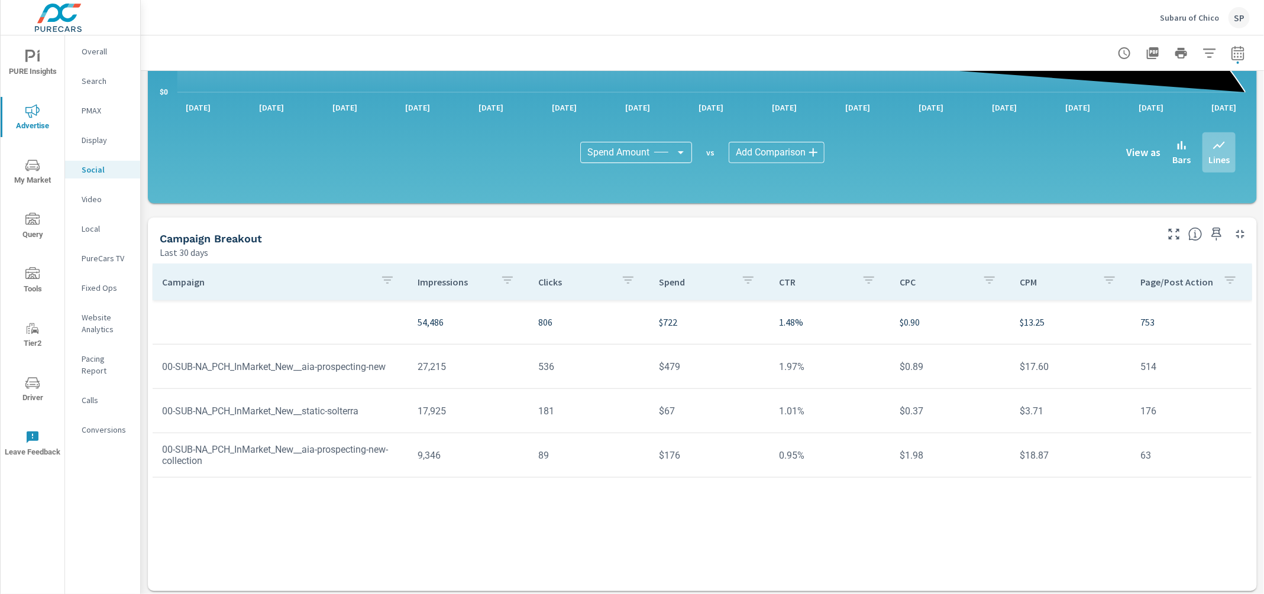
scroll to position [252, 0]
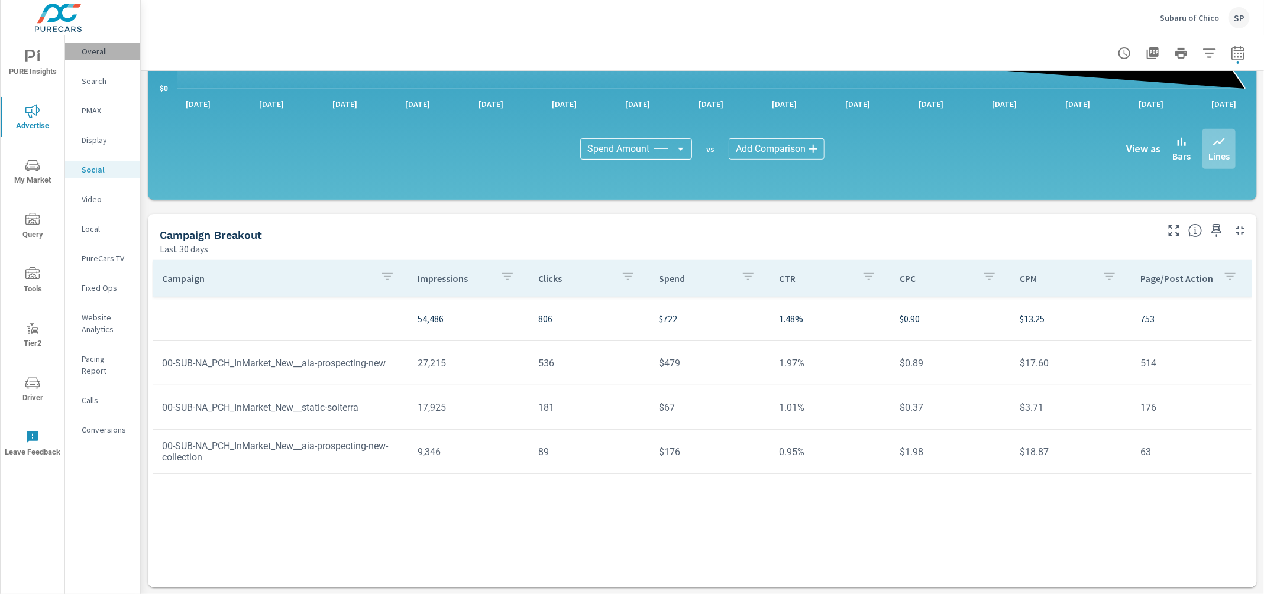
click at [97, 50] on p "Overall" at bounding box center [106, 52] width 49 height 12
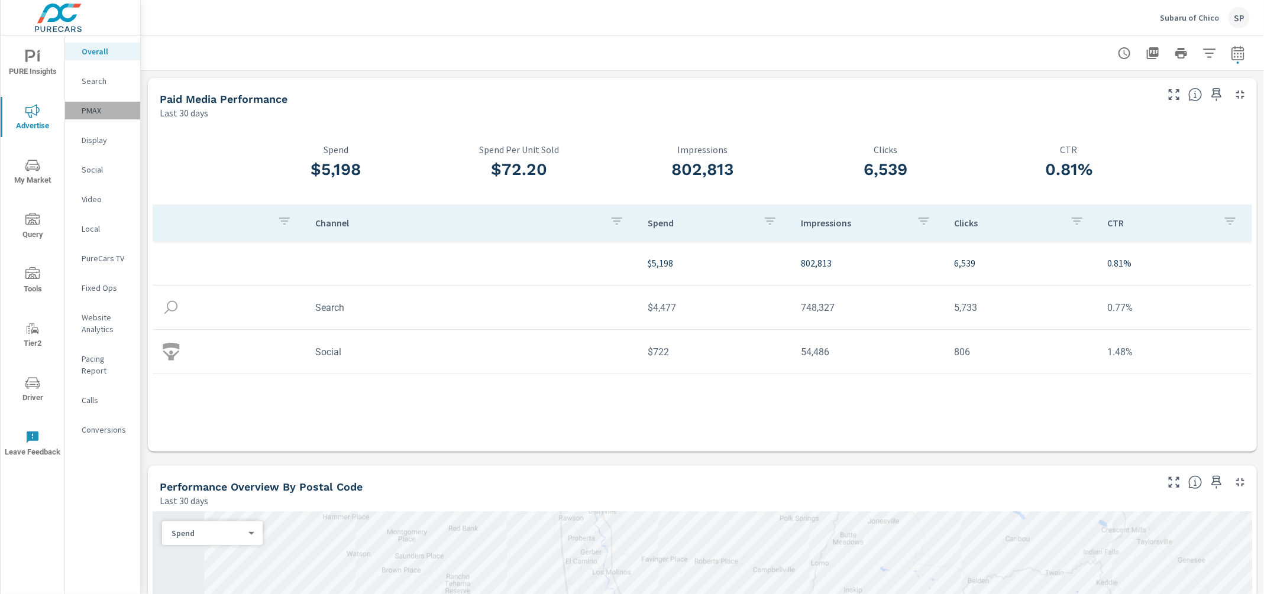
click at [88, 105] on p "PMAX" at bounding box center [106, 111] width 49 height 12
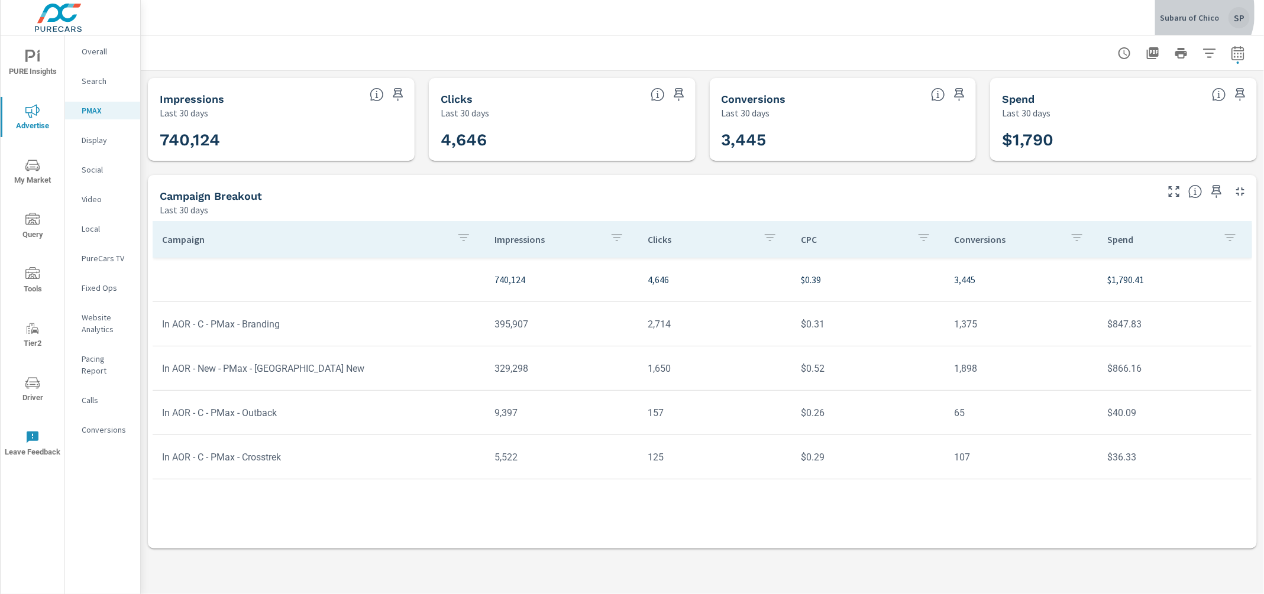
click at [1187, 12] on p "Subaru of Chico" at bounding box center [1189, 17] width 59 height 11
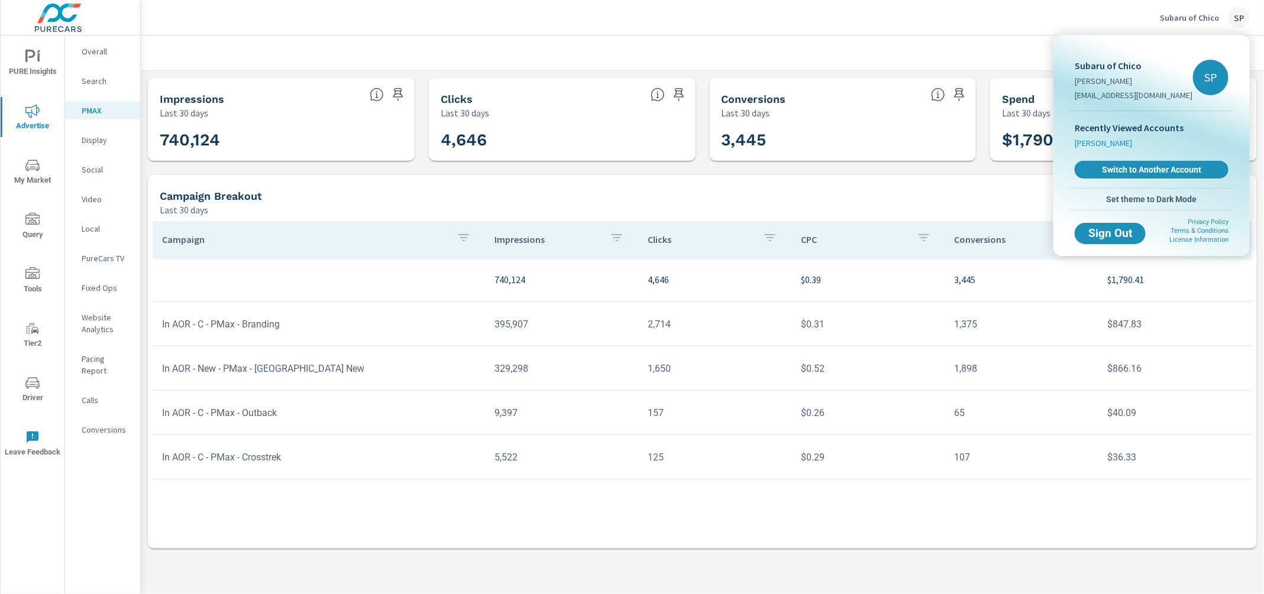
click at [1114, 144] on span "[PERSON_NAME]" at bounding box center [1103, 143] width 57 height 12
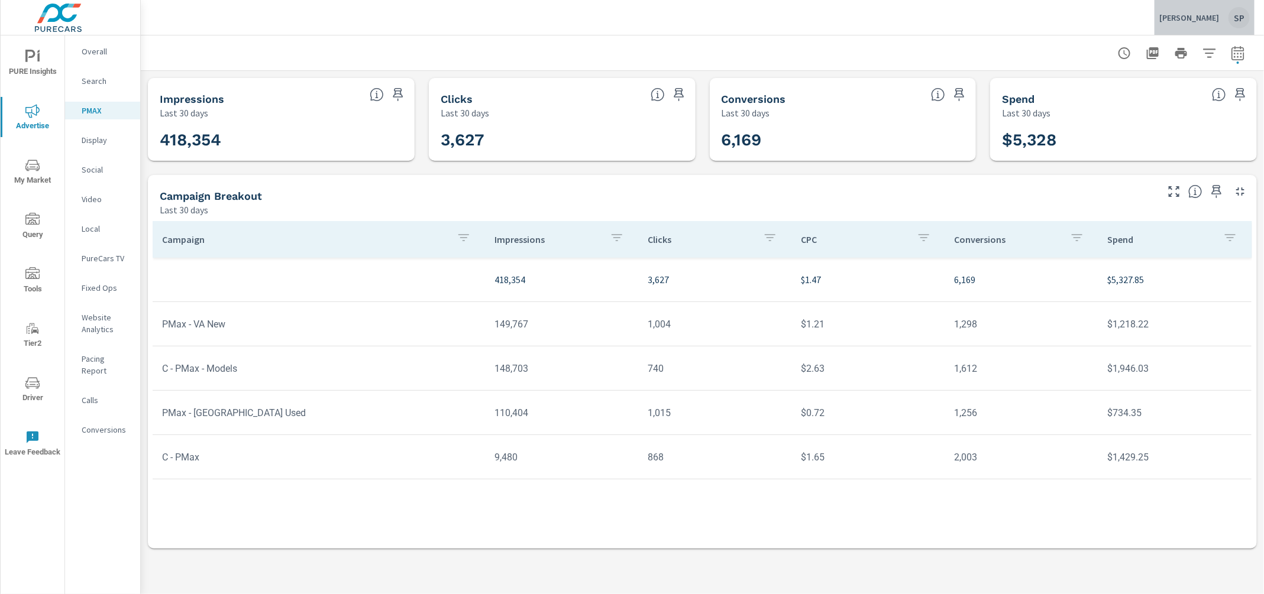
click at [1240, 12] on div "SP" at bounding box center [1238, 17] width 21 height 21
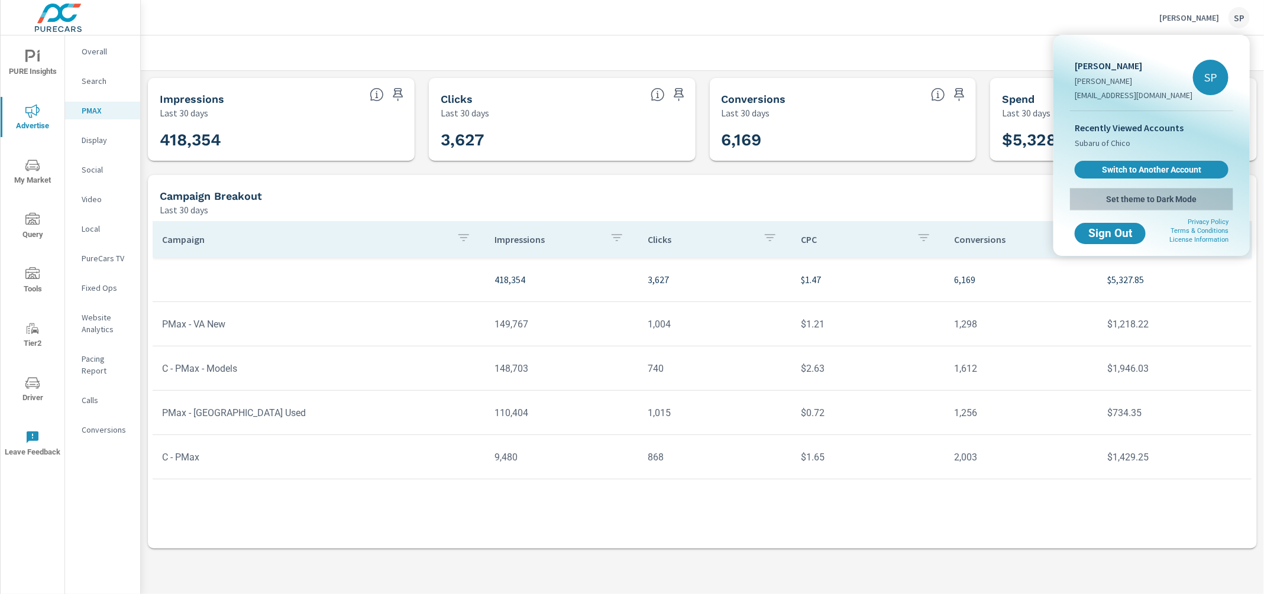
click at [1140, 194] on span "Set theme to Dark Mode" at bounding box center [1152, 199] width 154 height 11
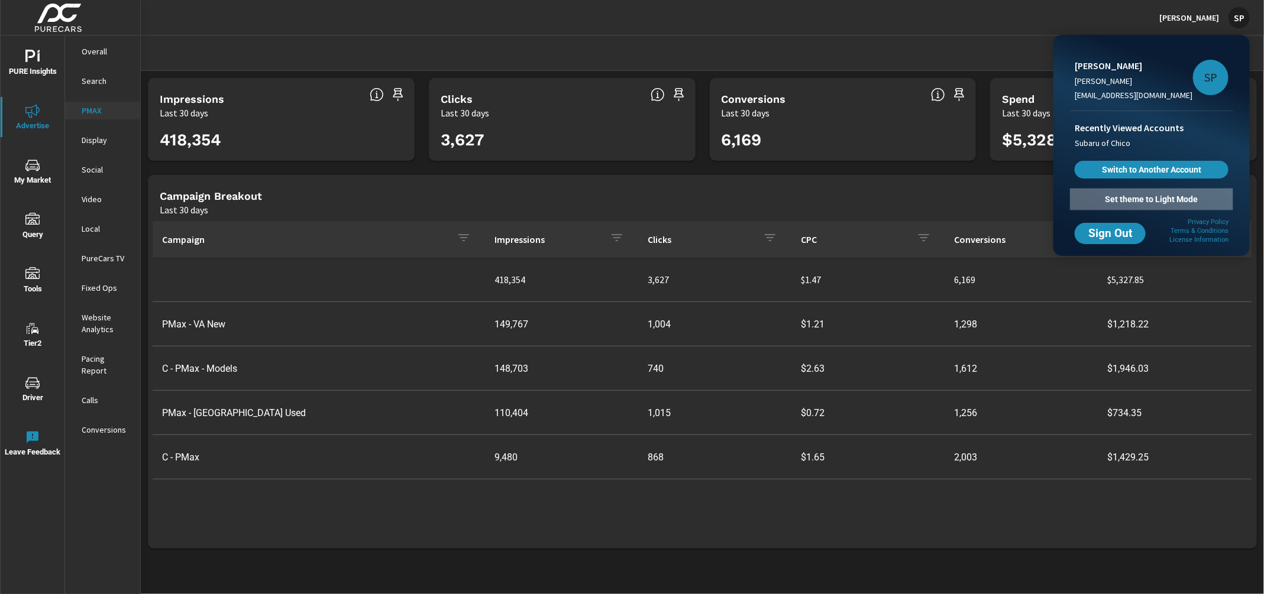
click at [1165, 201] on span "Set theme to Light Mode" at bounding box center [1152, 199] width 154 height 11
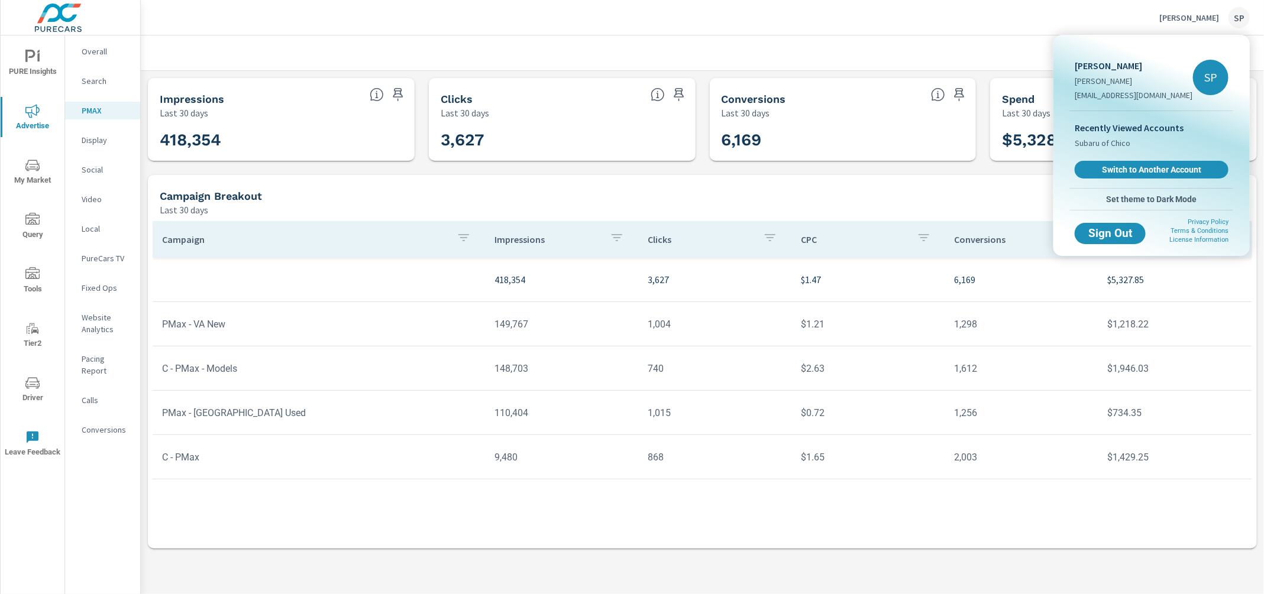
click at [777, 189] on div at bounding box center [632, 297] width 1264 height 594
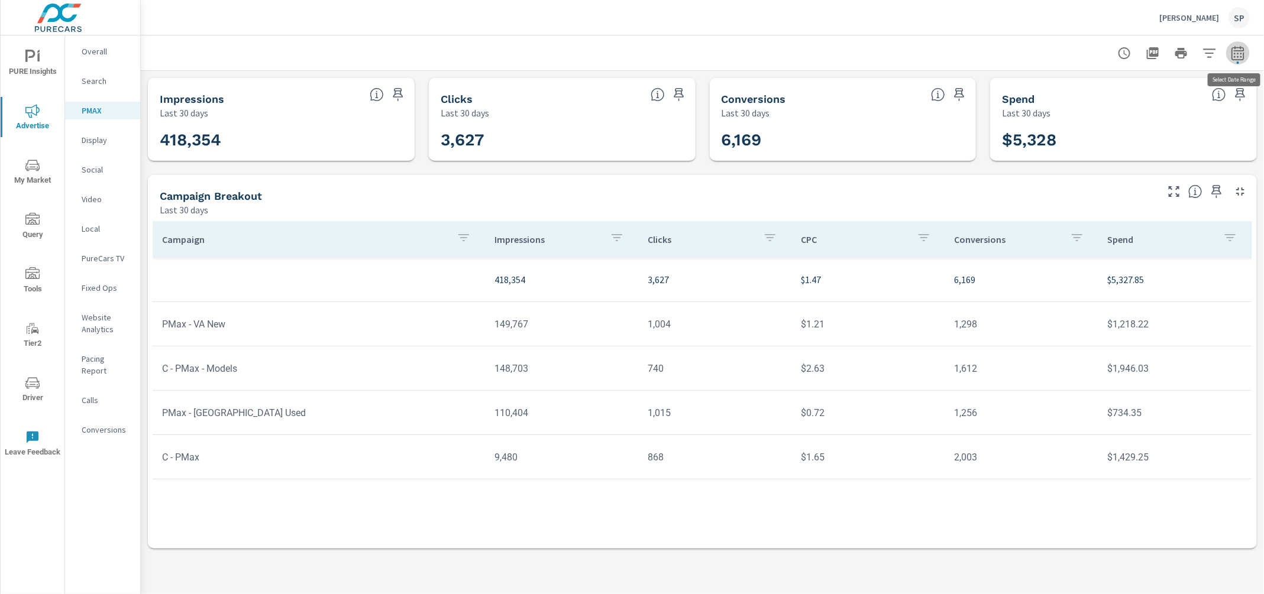
click at [1237, 55] on icon "button" at bounding box center [1238, 53] width 14 height 14
select select "Last 30 days"
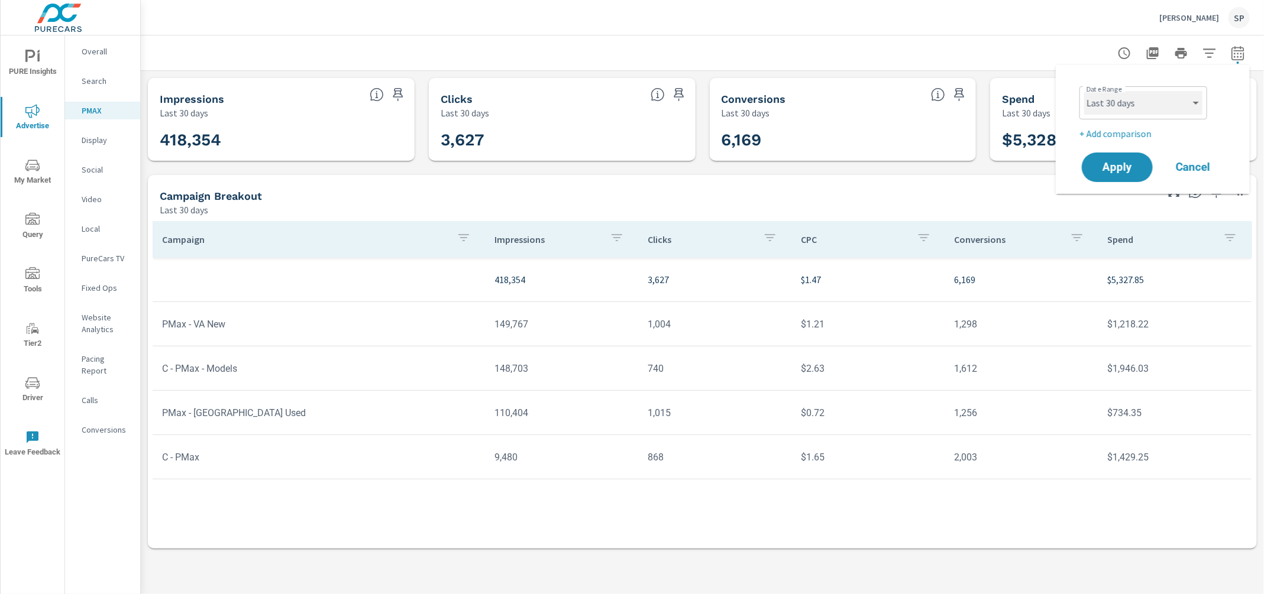
click at [1134, 104] on select "Custom [DATE] Last week Last 7 days Last 14 days Last 30 days Last 45 days Last…" at bounding box center [1143, 103] width 118 height 24
click at [1084, 91] on select "Custom [DATE] Last week Last 7 days Last 14 days Last 30 days Last 45 days Last…" at bounding box center [1143, 103] width 118 height 24
click at [1119, 132] on p "+ Add comparison" at bounding box center [1154, 134] width 151 height 14
select select "Previous period"
click at [1114, 209] on button "Apply" at bounding box center [1117, 200] width 73 height 31
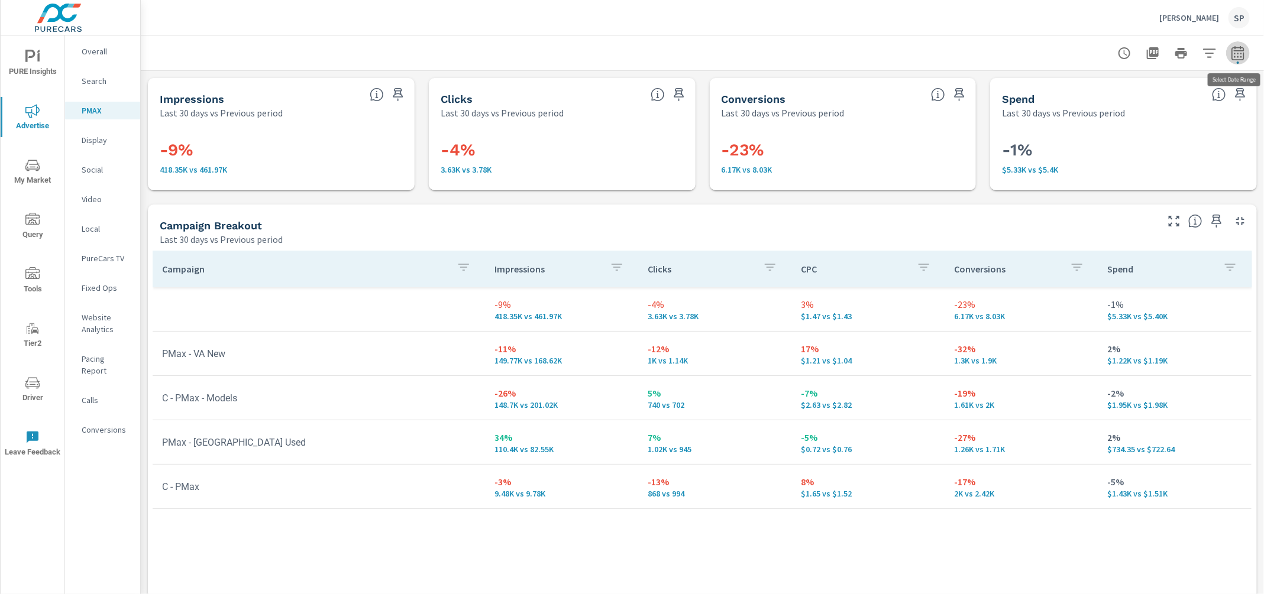
click at [1237, 50] on icon "button" at bounding box center [1237, 53] width 12 height 14
select select "Last 30 days"
select select "Previous period"
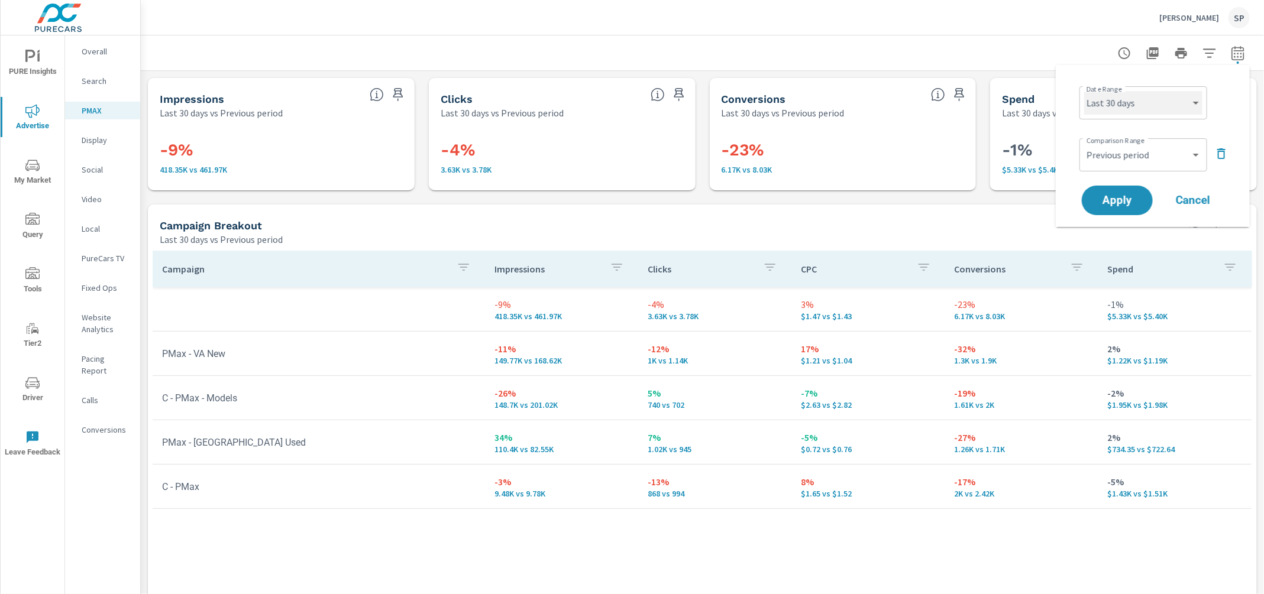
click at [1163, 104] on select "Custom [DATE] Last week Last 7 days Last 14 days Last 30 days Last 45 days Last…" at bounding box center [1143, 103] width 118 height 24
click at [1084, 91] on select "Custom [DATE] Last week Last 7 days Last 14 days Last 30 days Last 45 days Last…" at bounding box center [1143, 103] width 118 height 24
select select "Last month"
click at [1134, 157] on select "Custom Previous period Previous month Previous year" at bounding box center [1143, 155] width 118 height 24
click at [1084, 143] on select "Custom Previous period Previous month Previous year" at bounding box center [1143, 155] width 118 height 24
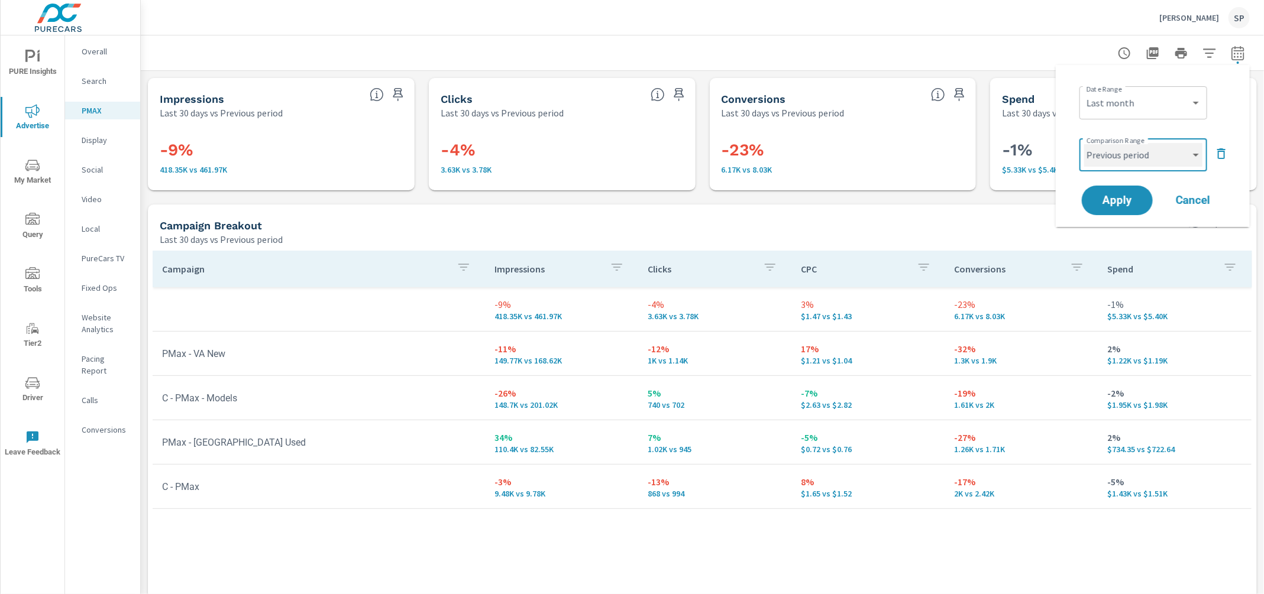
select select "Previous month"
click at [1135, 202] on span "Apply" at bounding box center [1117, 200] width 48 height 11
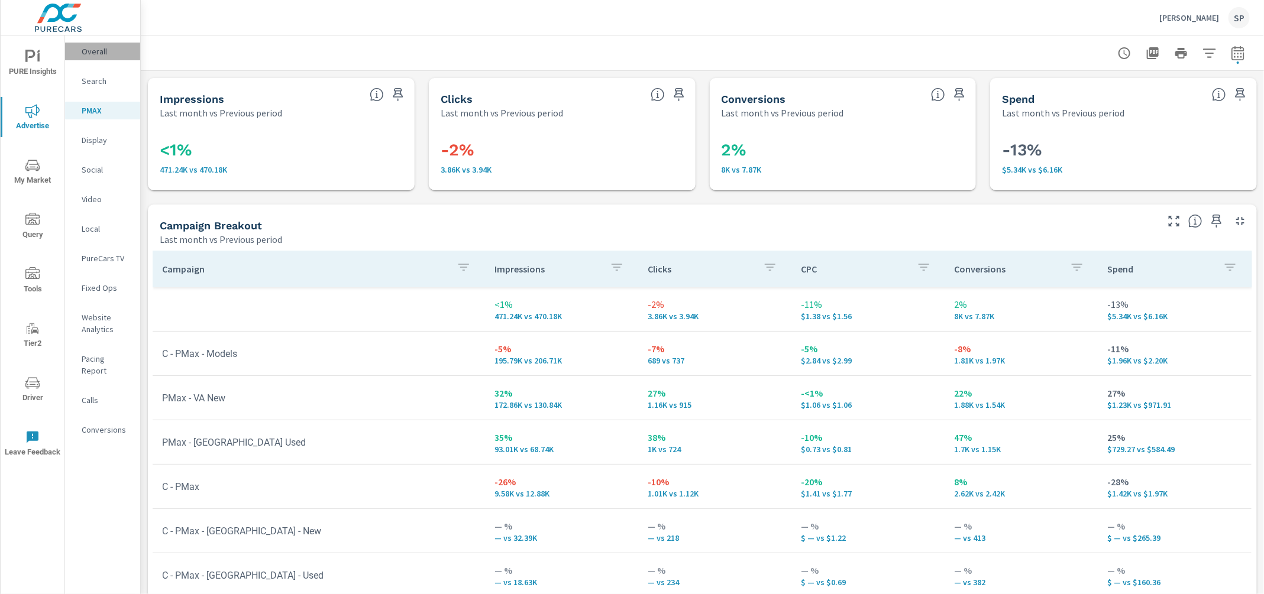
click at [93, 49] on p "Overall" at bounding box center [106, 52] width 49 height 12
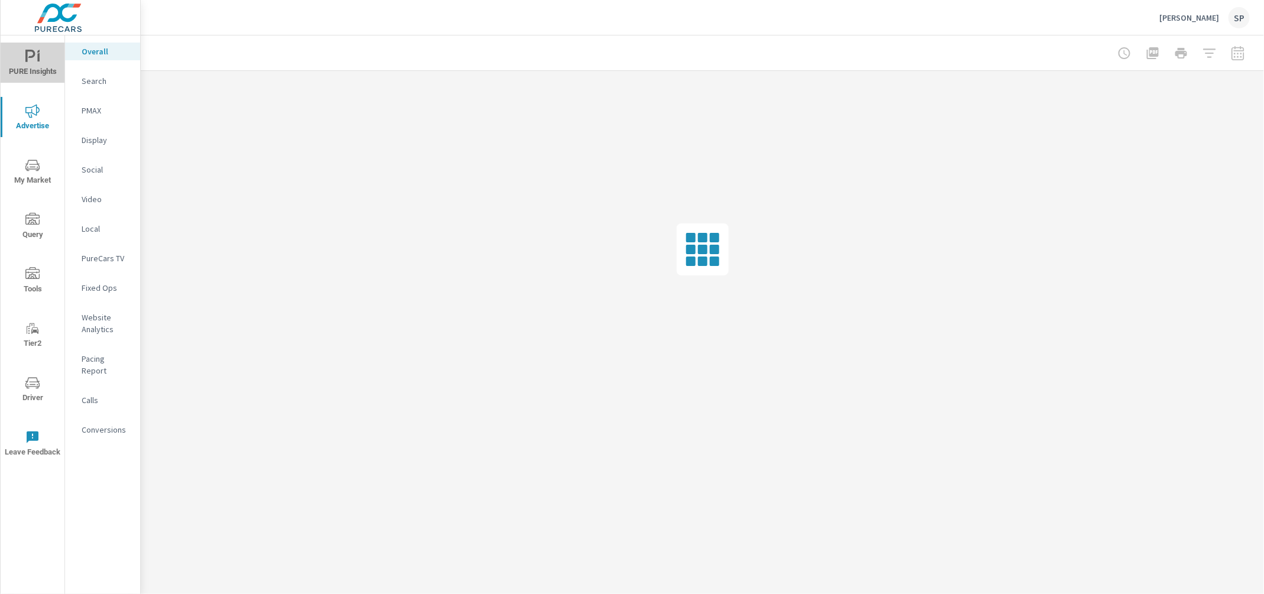
click at [35, 62] on icon "nav menu" at bounding box center [32, 57] width 14 height 14
click at [102, 227] on p "My Report" at bounding box center [106, 229] width 49 height 12
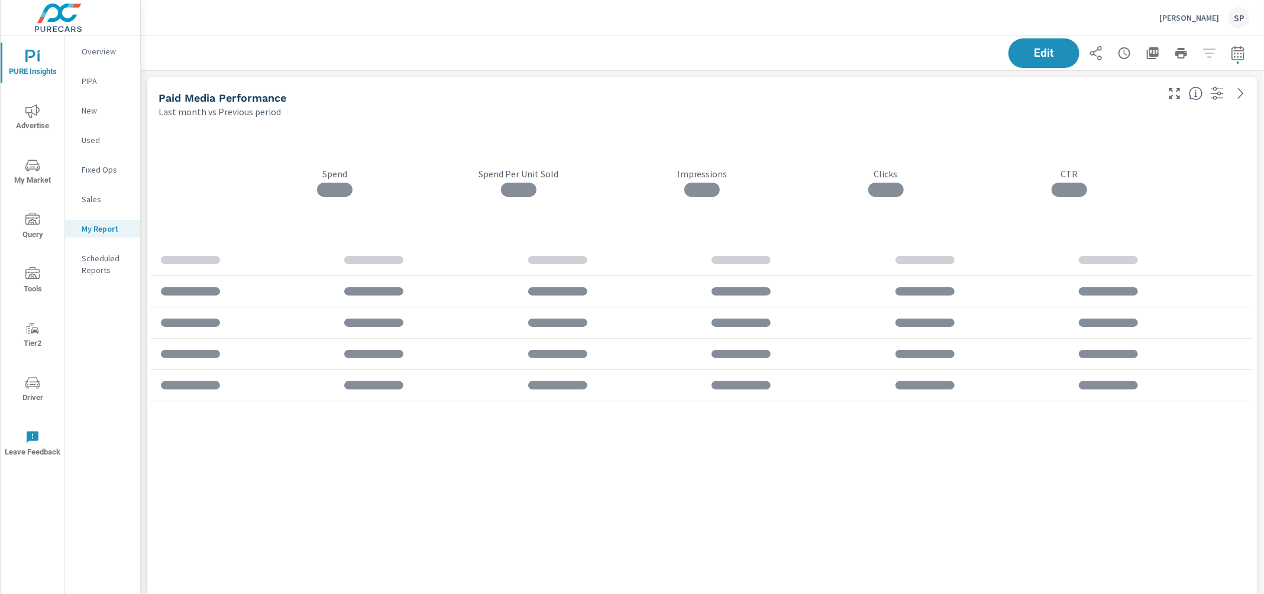
scroll to position [4632, 1124]
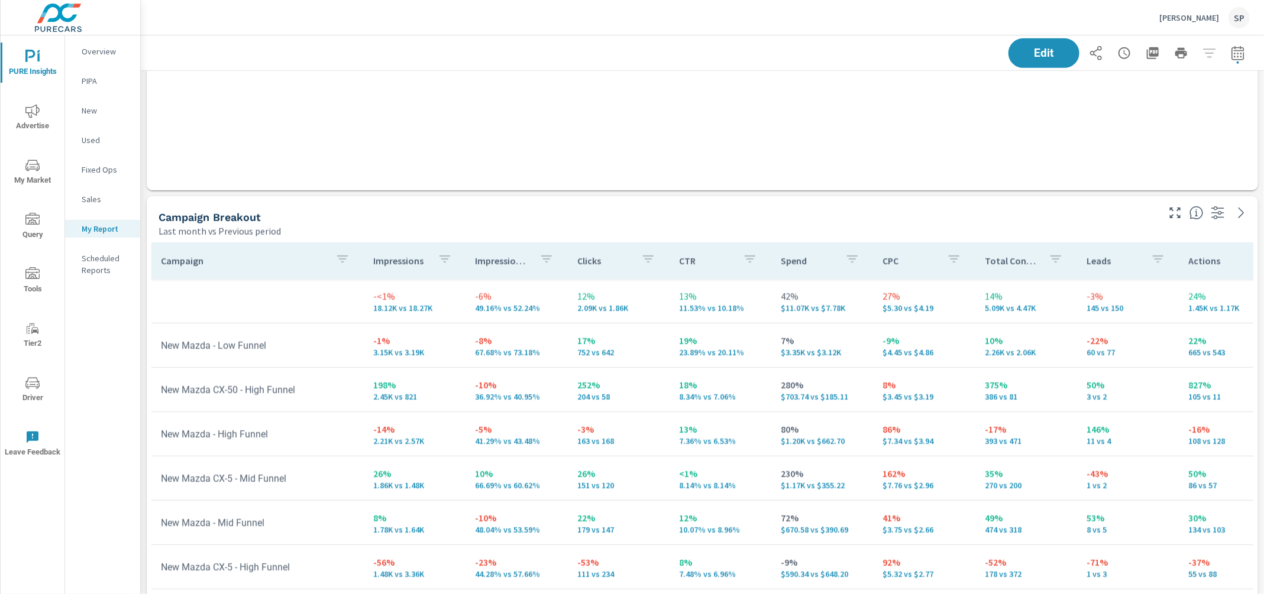
scroll to position [430, 0]
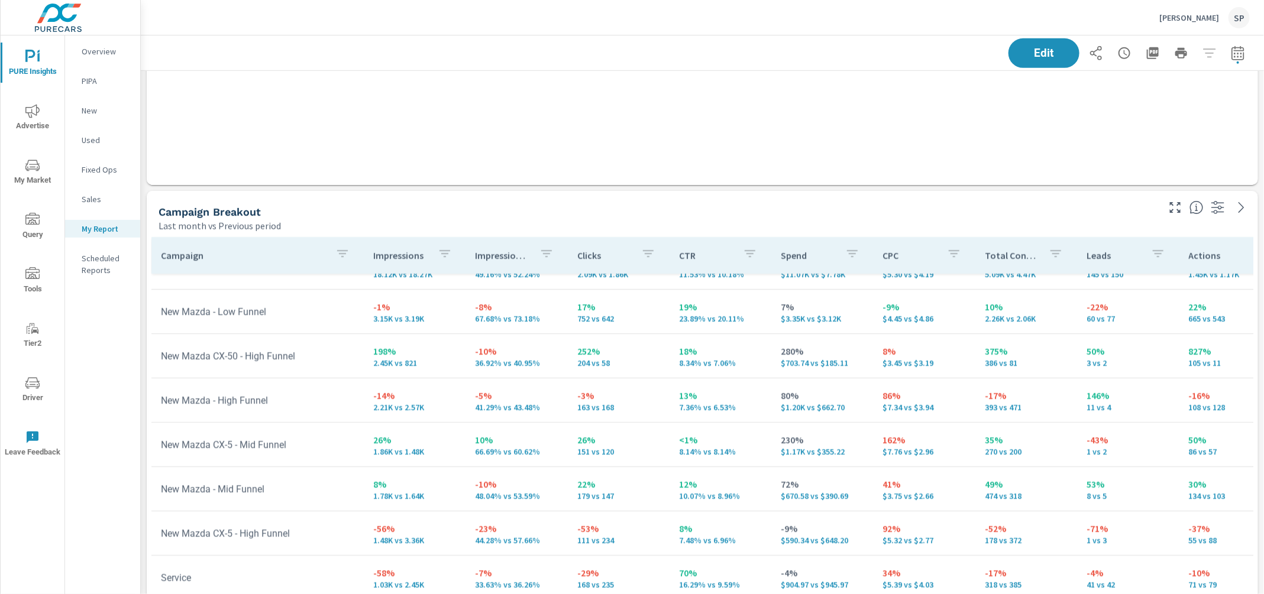
scroll to position [454, 0]
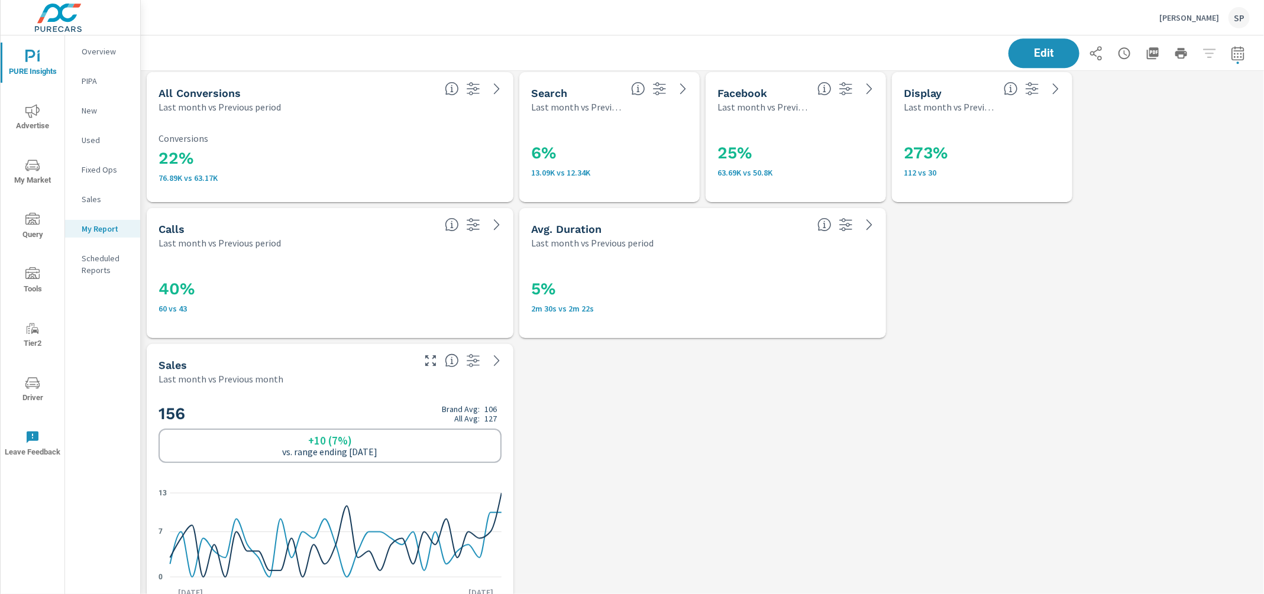
scroll to position [1910, 0]
click at [32, 104] on icon "nav menu" at bounding box center [32, 111] width 14 height 14
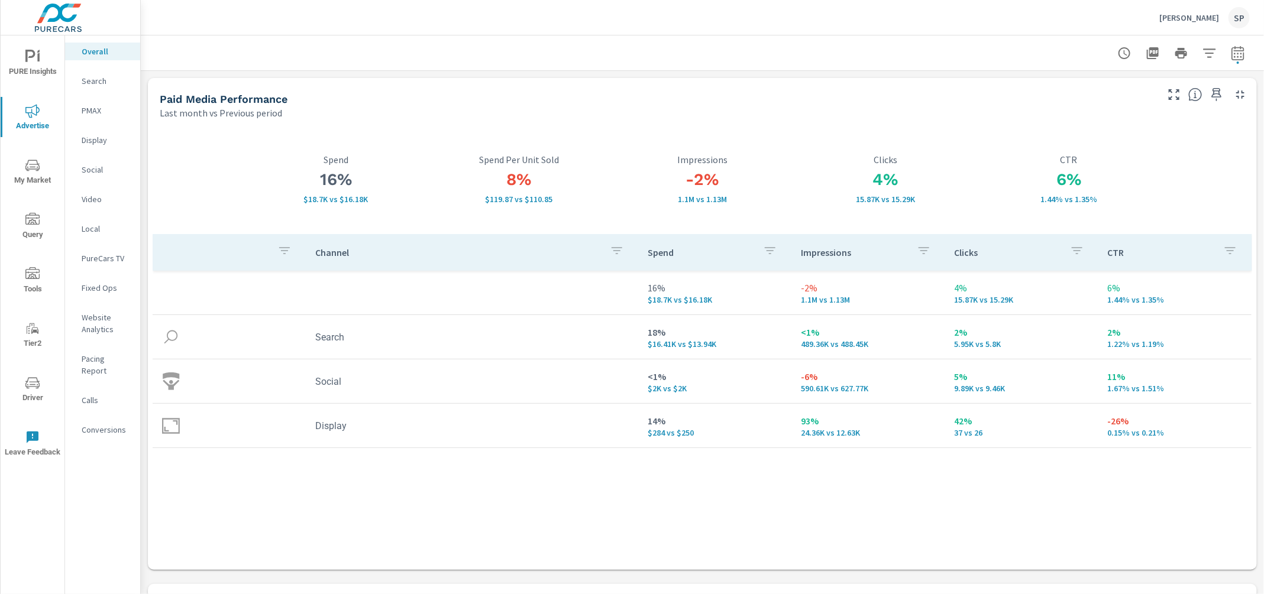
click at [95, 77] on p "Search" at bounding box center [106, 81] width 49 height 12
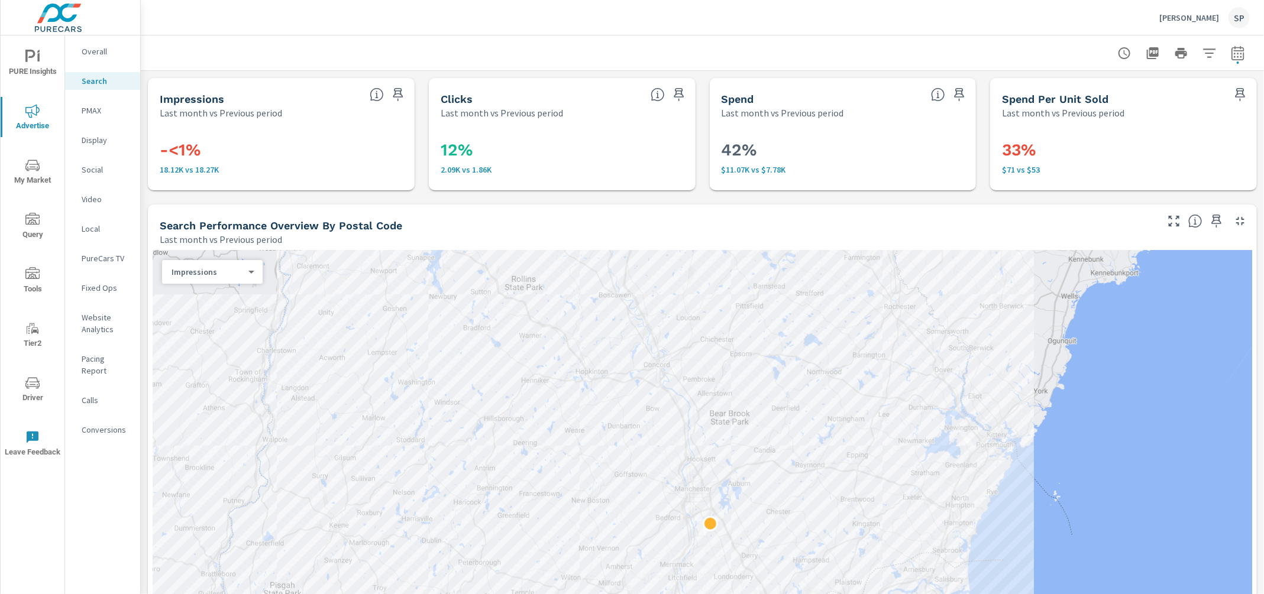
click at [92, 47] on p "Overall" at bounding box center [106, 52] width 49 height 12
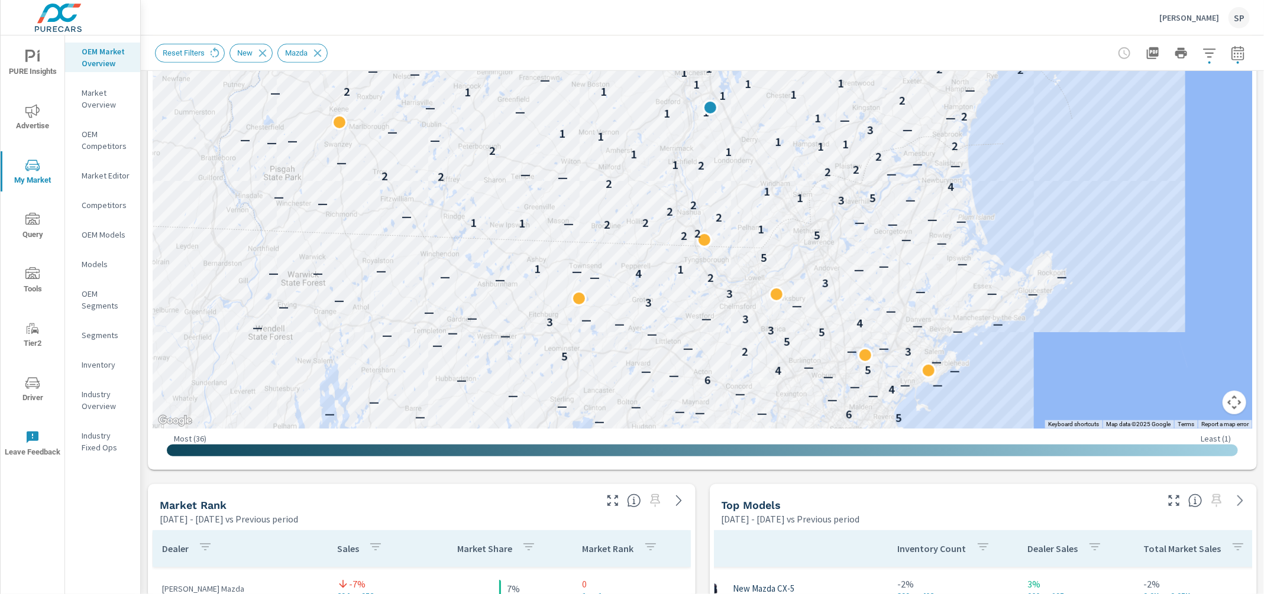
scroll to position [342, 0]
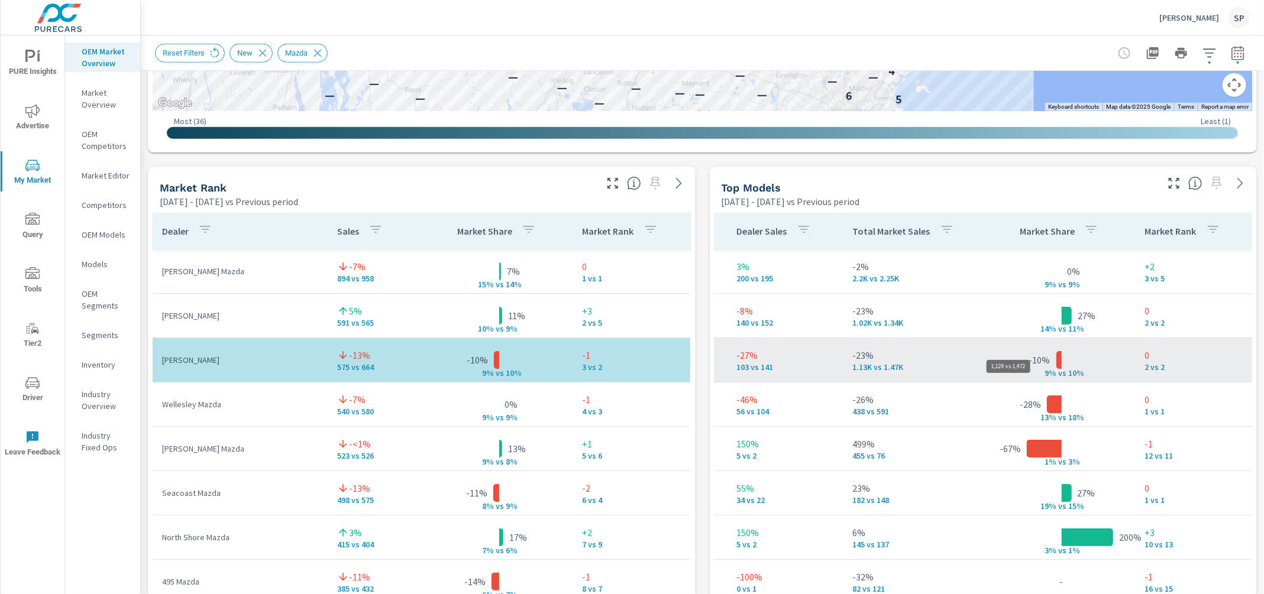
scroll to position [0, 338]
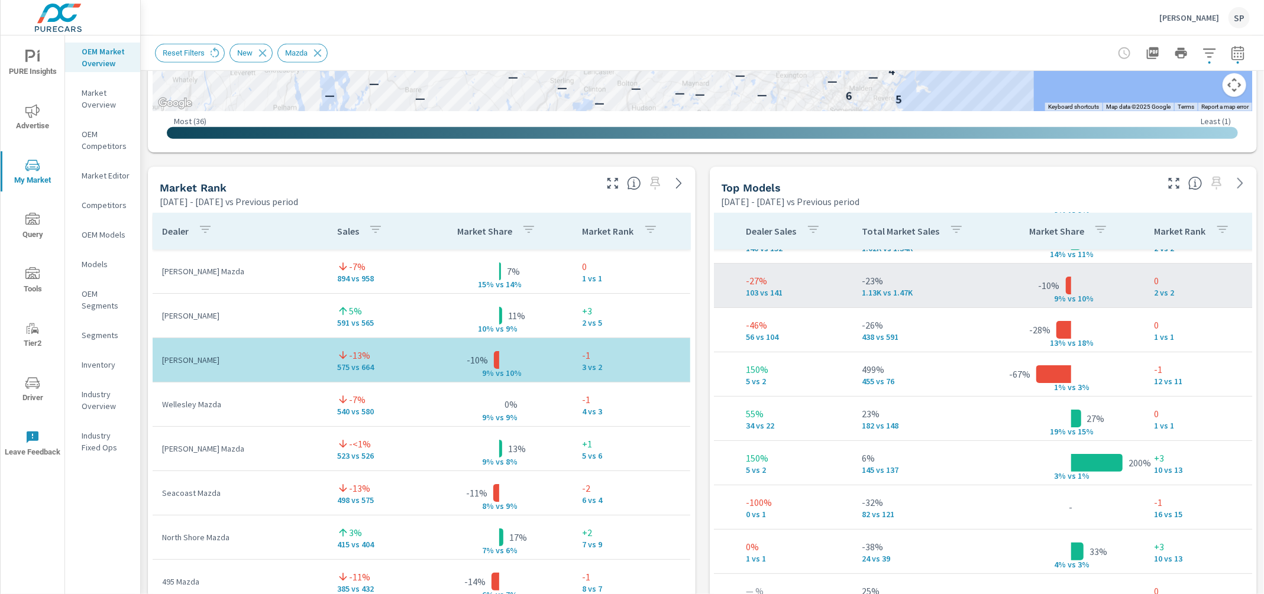
scroll to position [112, 338]
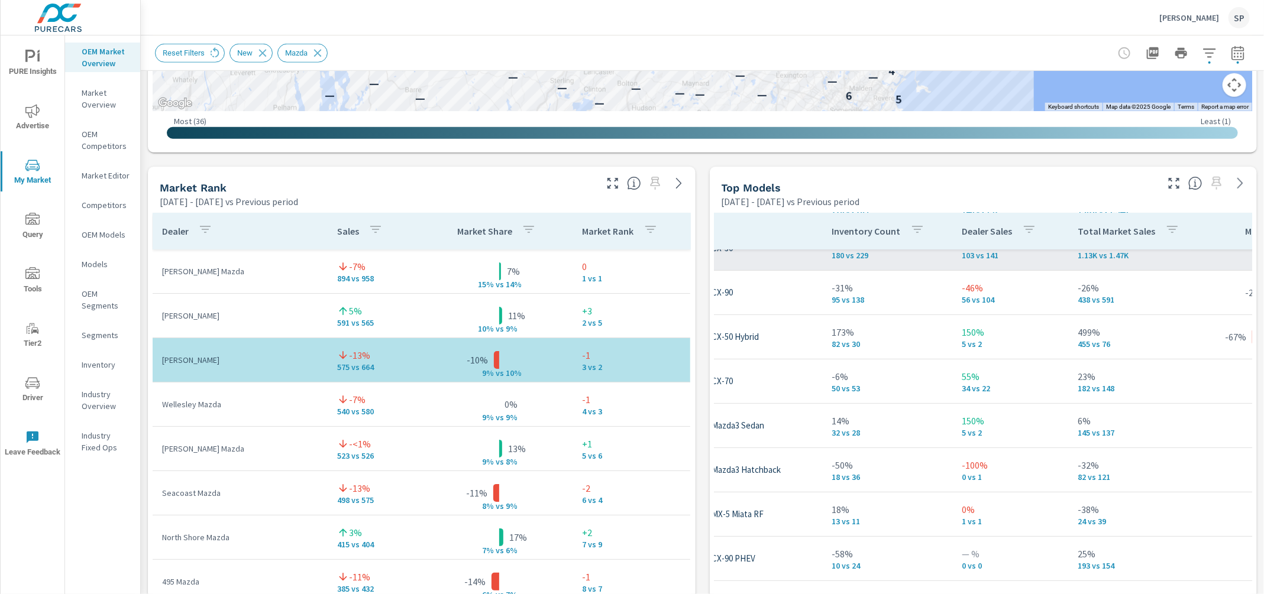
scroll to position [112, 0]
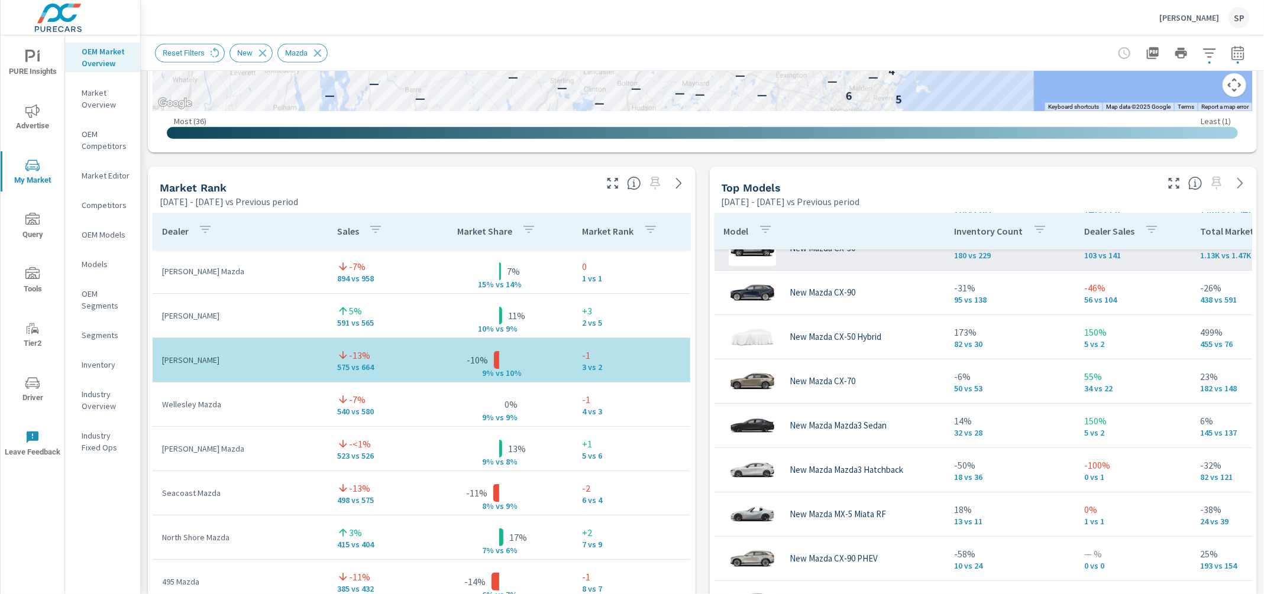
scroll to position [60, 0]
